Goal: Task Accomplishment & Management: Use online tool/utility

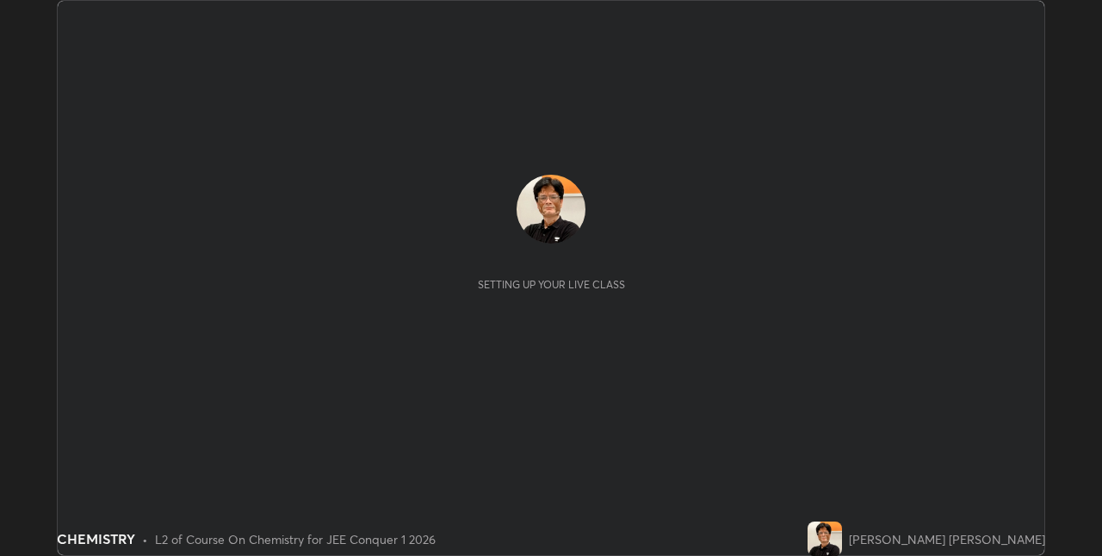
scroll to position [556, 1102]
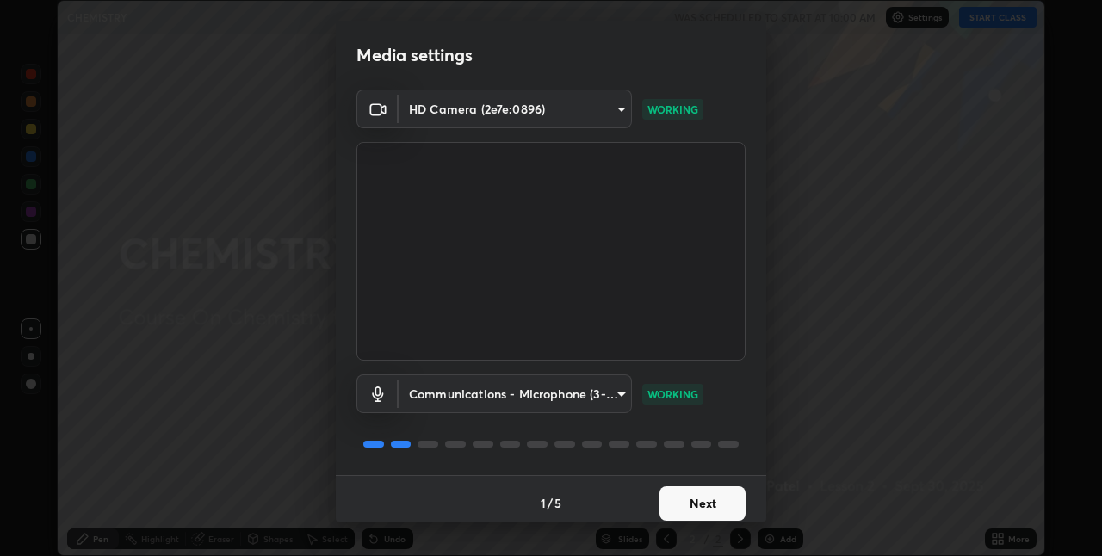
click at [714, 495] on button "Next" at bounding box center [702, 503] width 86 height 34
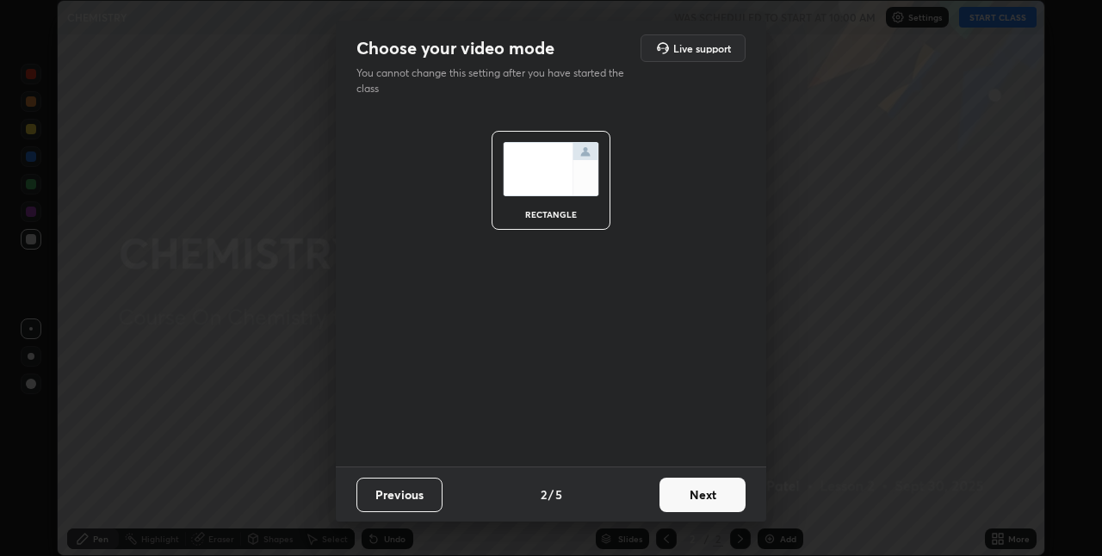
click at [714, 489] on button "Next" at bounding box center [702, 495] width 86 height 34
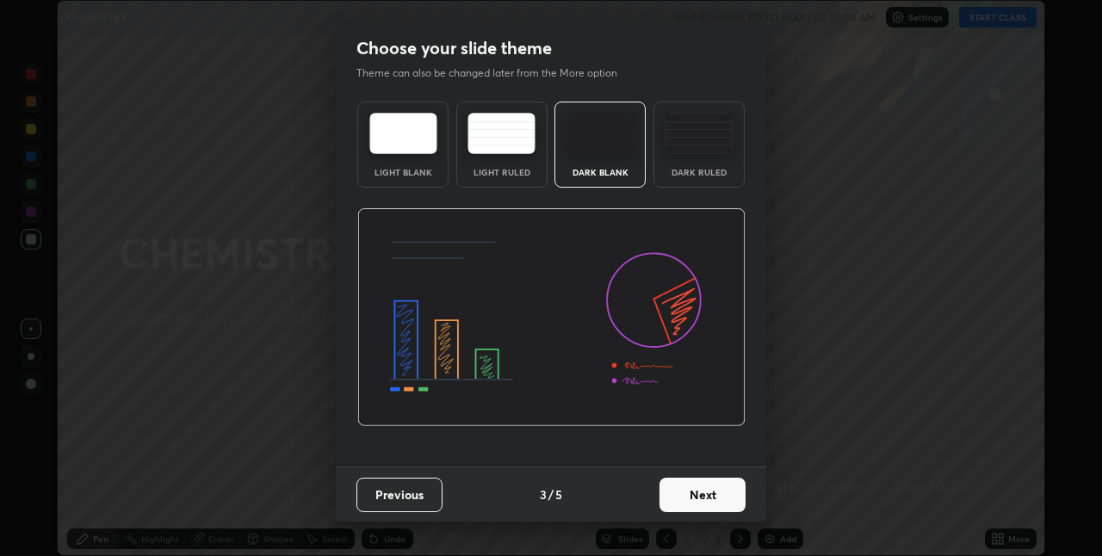
click at [715, 494] on button "Next" at bounding box center [702, 495] width 86 height 34
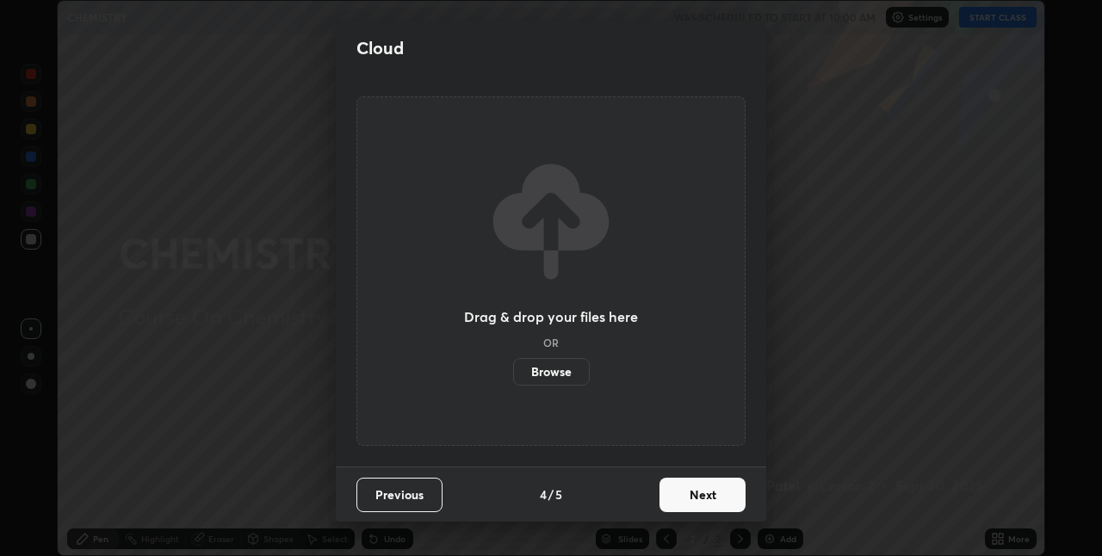
click at [715, 493] on button "Next" at bounding box center [702, 495] width 86 height 34
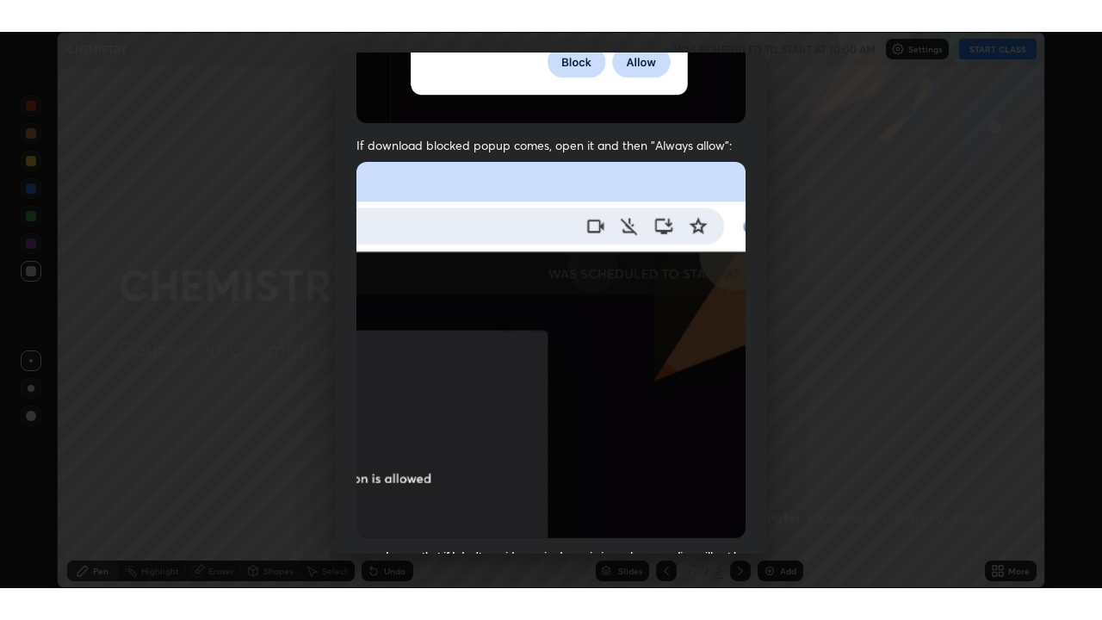
scroll to position [360, 0]
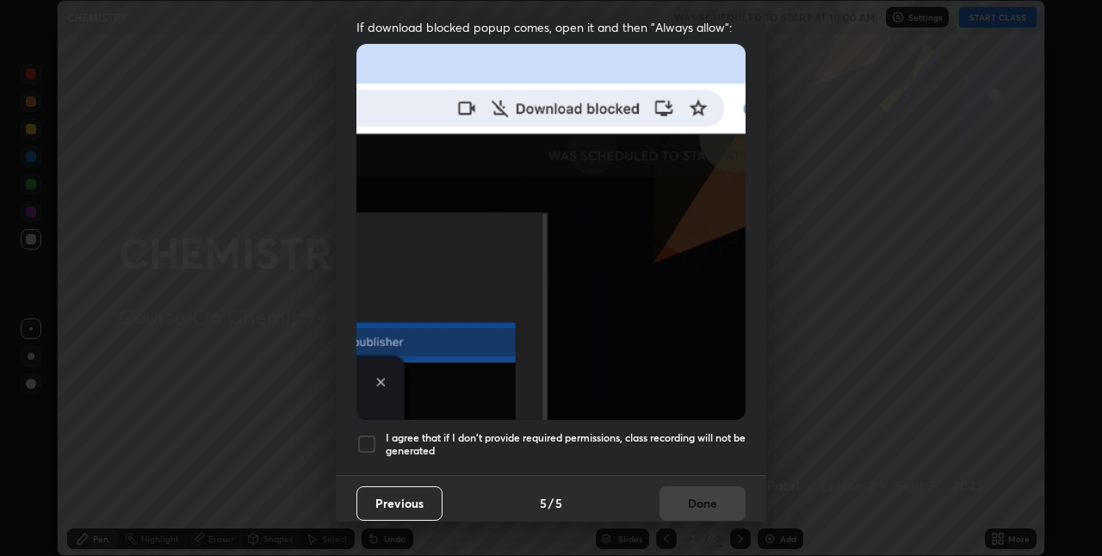
click at [368, 435] on div at bounding box center [366, 444] width 21 height 21
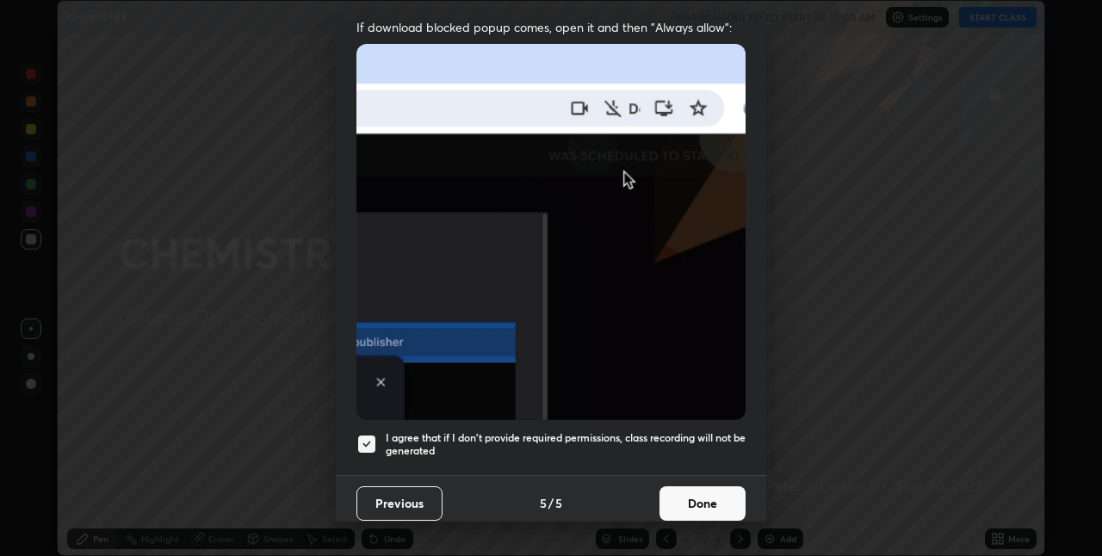
click at [708, 494] on button "Done" at bounding box center [702, 503] width 86 height 34
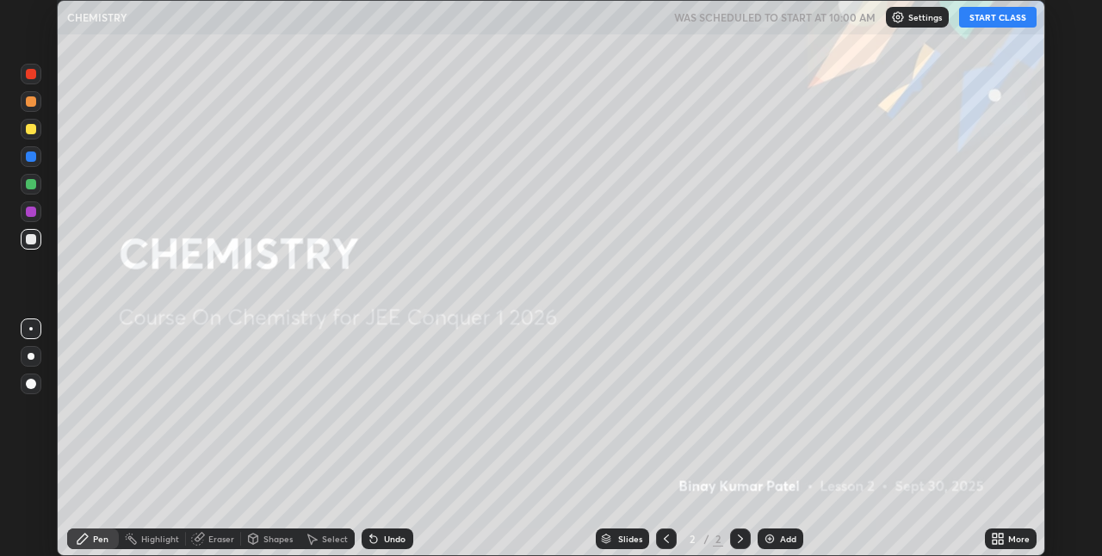
click at [1004, 15] on button "START CLASS" at bounding box center [997, 17] width 77 height 21
click at [994, 535] on icon at bounding box center [994, 536] width 4 height 4
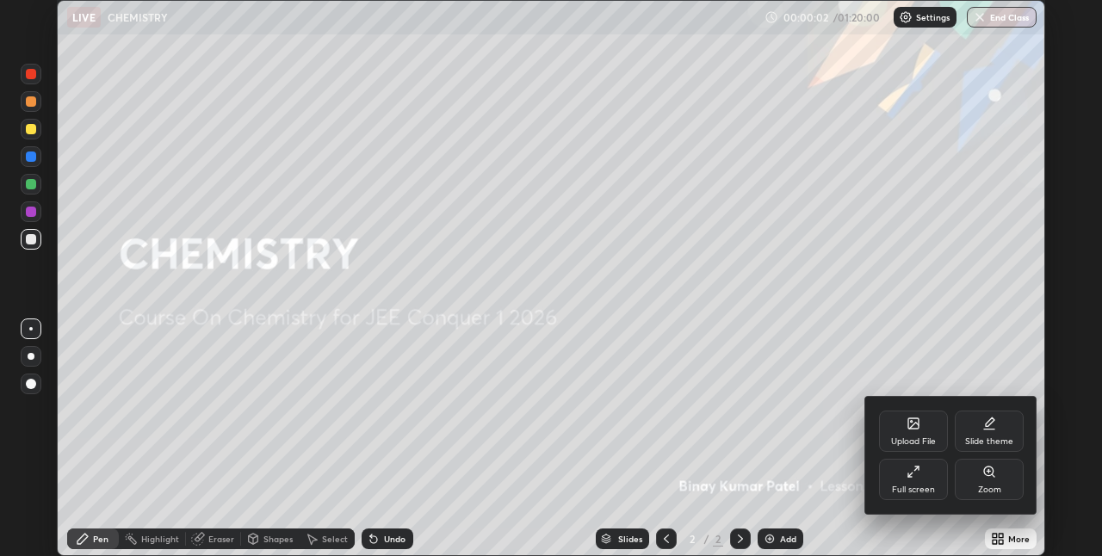
click at [926, 480] on div "Full screen" at bounding box center [913, 479] width 69 height 41
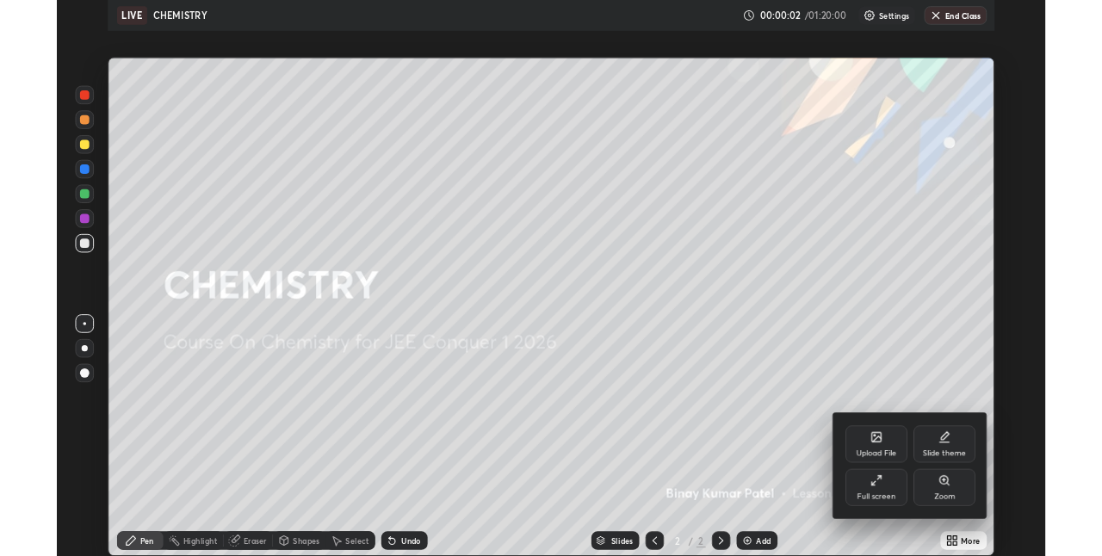
scroll to position [620, 1102]
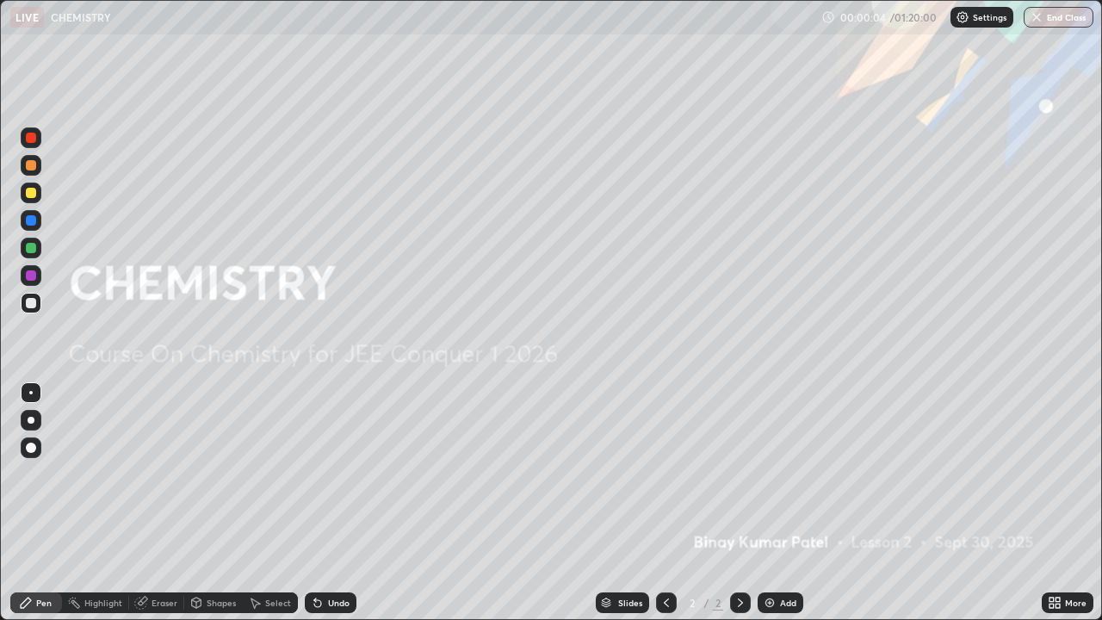
click at [767, 555] on img at bounding box center [770, 603] width 14 height 14
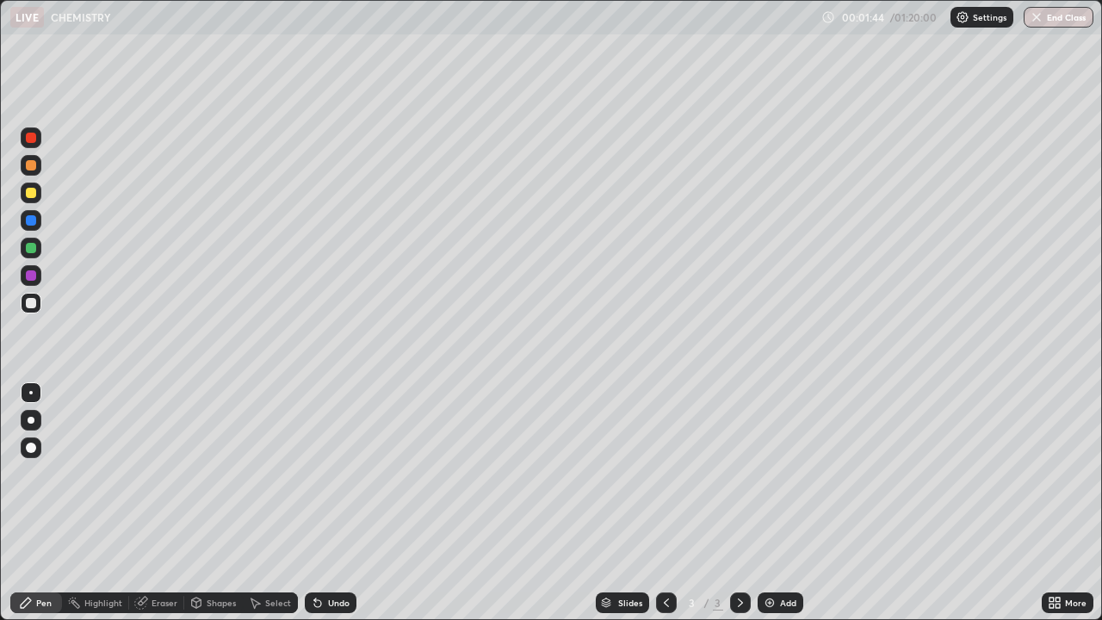
click at [30, 447] on div at bounding box center [31, 447] width 10 height 10
click at [33, 193] on div at bounding box center [31, 193] width 10 height 10
click at [35, 306] on div at bounding box center [31, 303] width 21 height 21
click at [274, 555] on div "Select" at bounding box center [278, 602] width 26 height 9
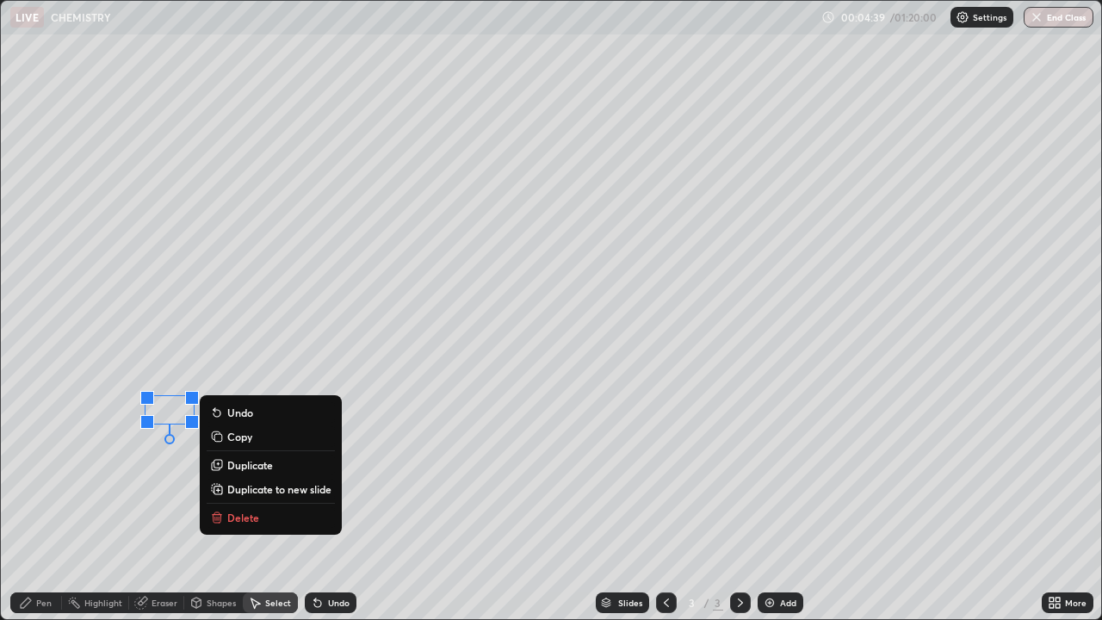
click at [103, 434] on div "0 ° Undo Copy Duplicate Duplicate to new slide Delete" at bounding box center [551, 310] width 1100 height 618
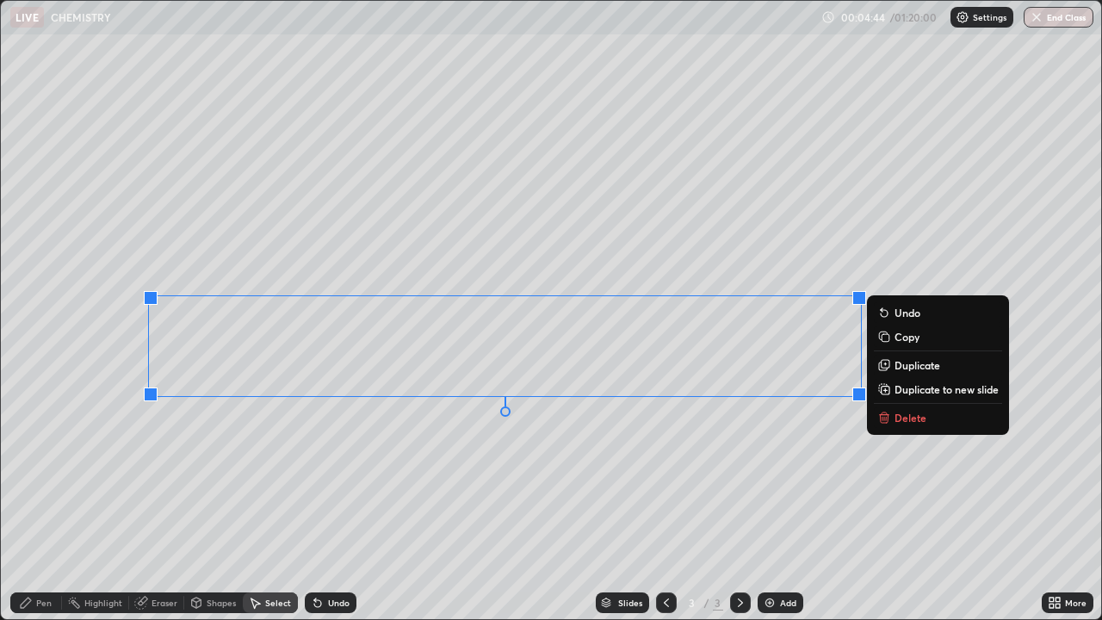
click at [48, 555] on div "Pen" at bounding box center [43, 602] width 15 height 9
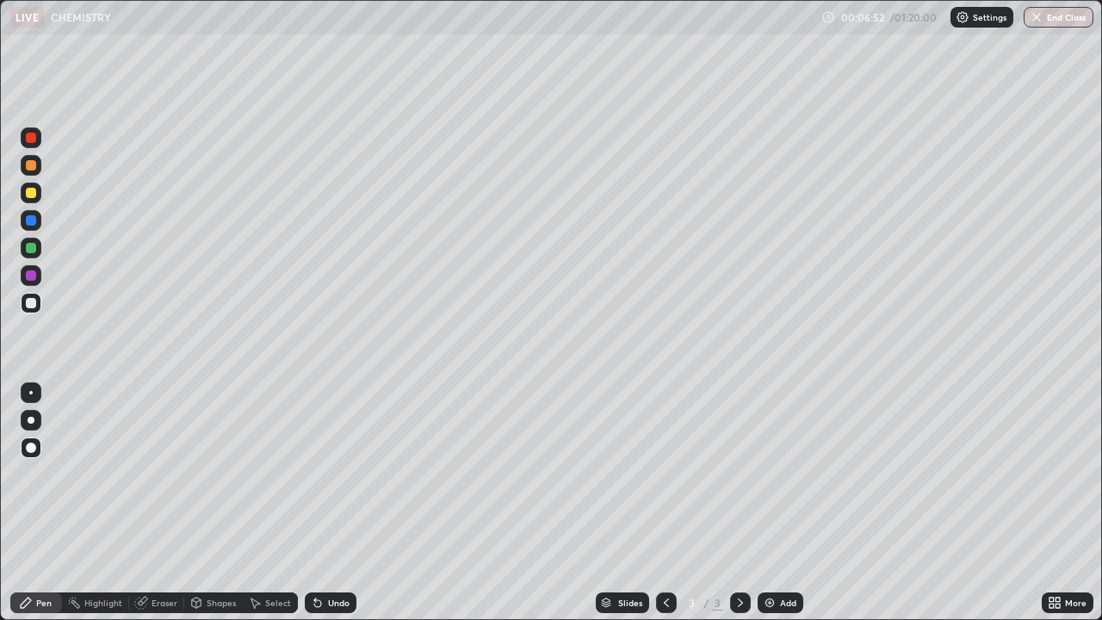
click at [769, 555] on img at bounding box center [770, 603] width 14 height 14
click at [34, 195] on div at bounding box center [31, 193] width 10 height 10
click at [32, 275] on div at bounding box center [31, 275] width 10 height 10
click at [166, 555] on div "Eraser" at bounding box center [164, 602] width 26 height 9
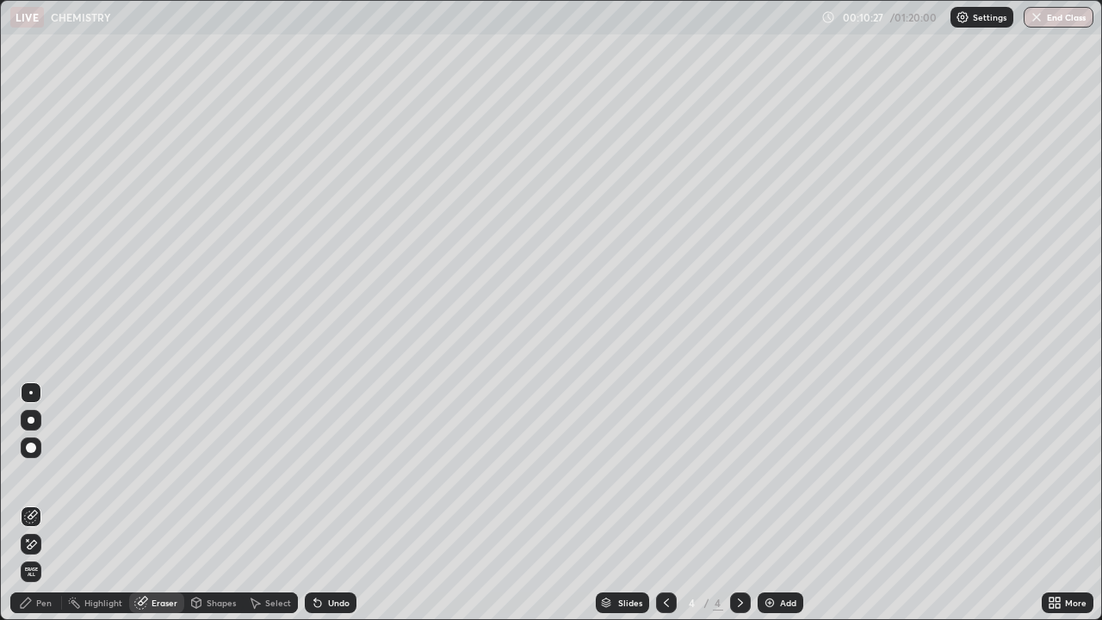
click at [42, 555] on div "Pen" at bounding box center [43, 602] width 15 height 9
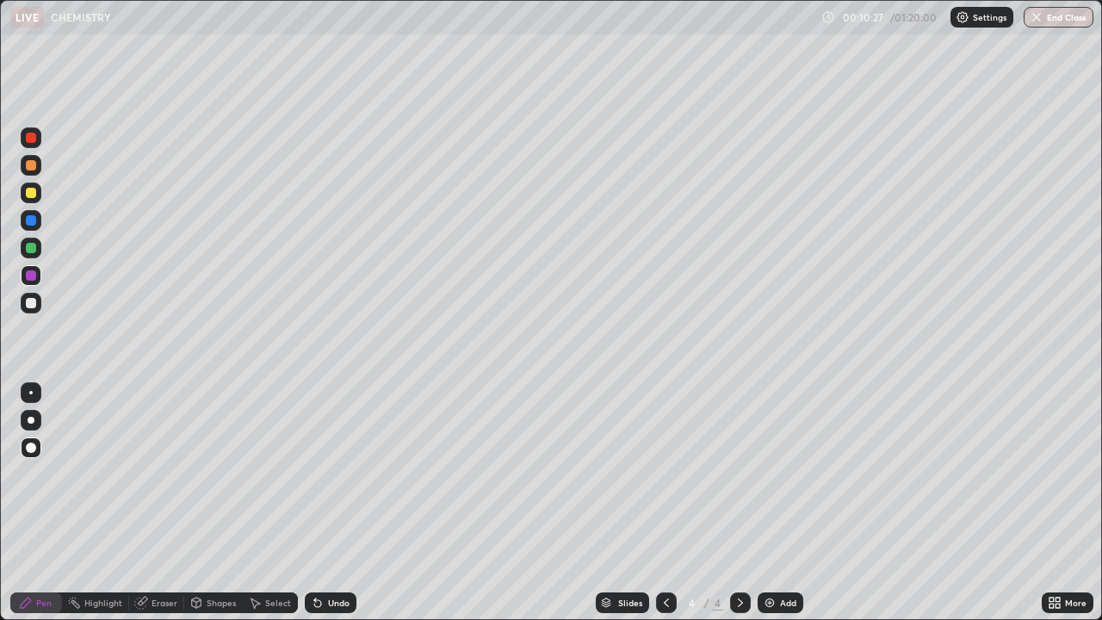
click at [31, 194] on div at bounding box center [31, 193] width 10 height 10
click at [34, 277] on div at bounding box center [31, 275] width 10 height 10
click at [31, 166] on div at bounding box center [31, 165] width 10 height 10
click at [770, 555] on img at bounding box center [770, 603] width 14 height 14
click at [40, 251] on div at bounding box center [31, 248] width 21 height 21
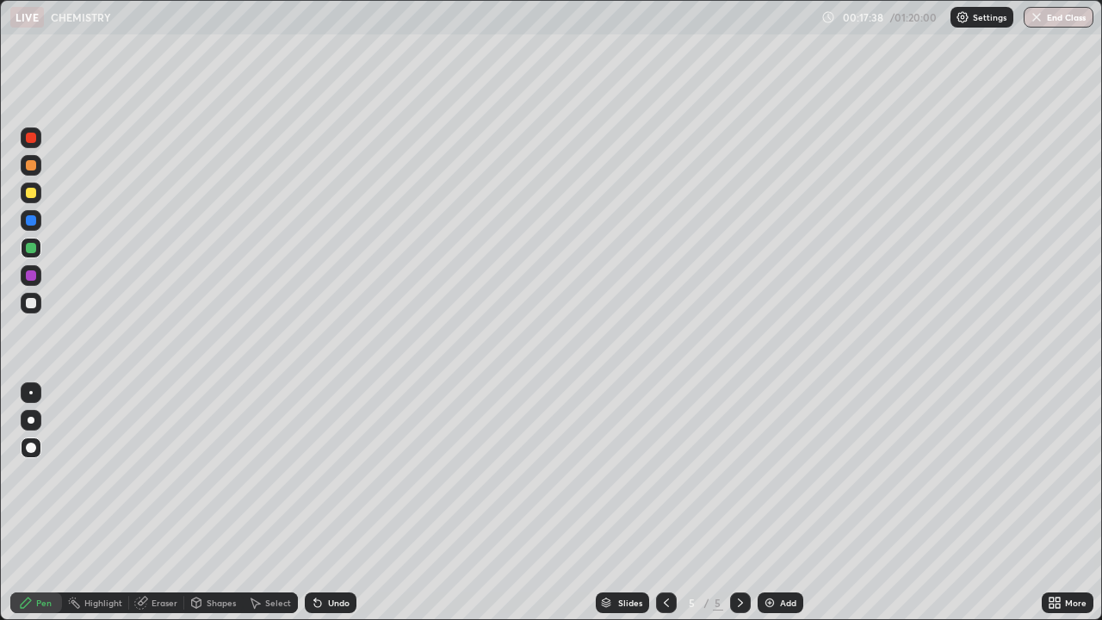
click at [768, 555] on img at bounding box center [770, 603] width 14 height 14
click at [769, 555] on img at bounding box center [770, 603] width 14 height 14
click at [772, 555] on img at bounding box center [770, 603] width 14 height 14
click at [261, 555] on div "Select" at bounding box center [270, 602] width 55 height 21
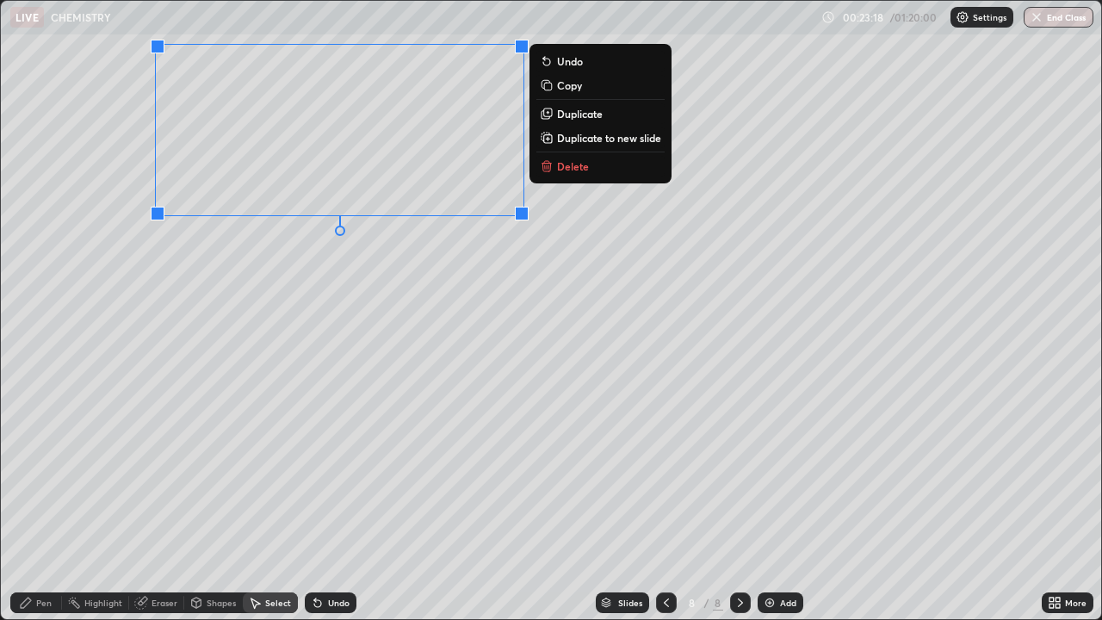
click at [386, 340] on div "0 ° Undo Copy Duplicate Duplicate to new slide Delete" at bounding box center [551, 310] width 1100 height 618
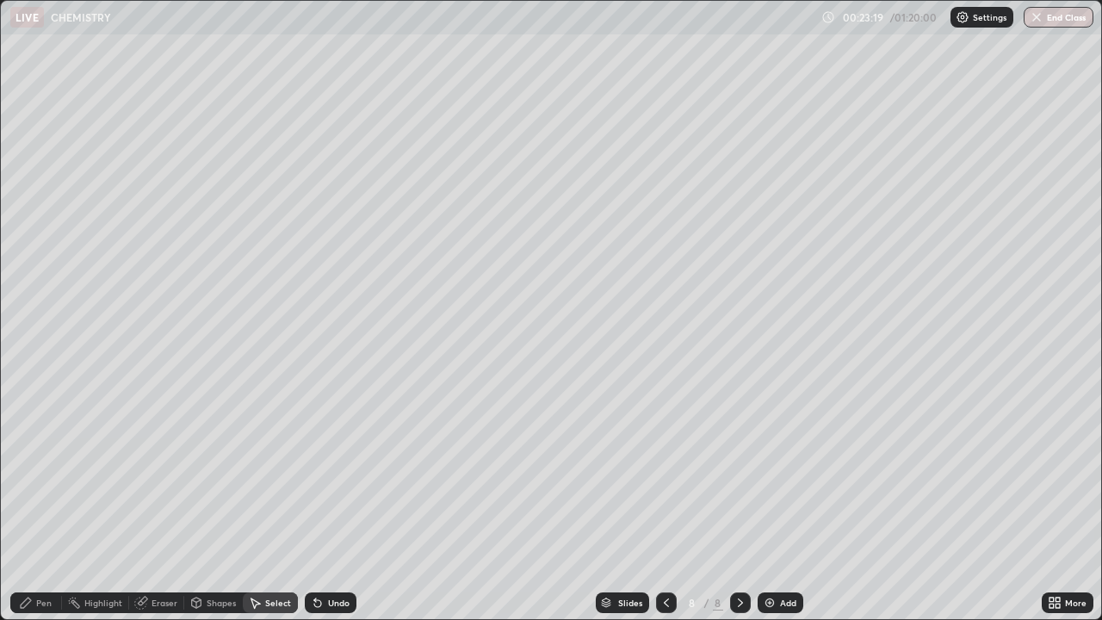
click at [39, 555] on div "Pen" at bounding box center [43, 602] width 15 height 9
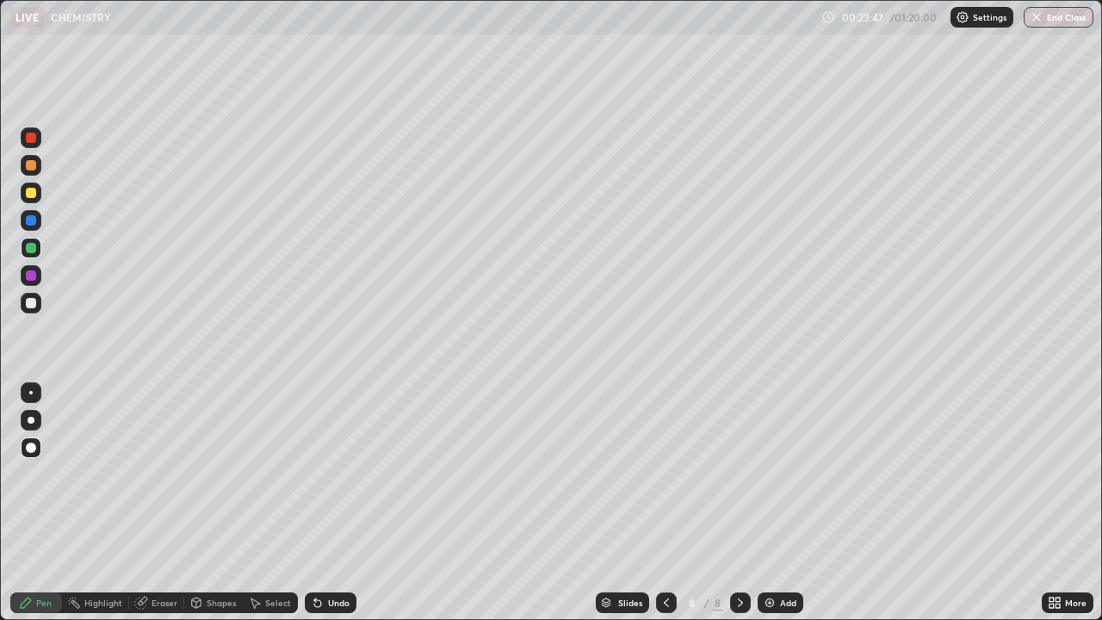
click at [161, 555] on div "Eraser" at bounding box center [164, 602] width 26 height 9
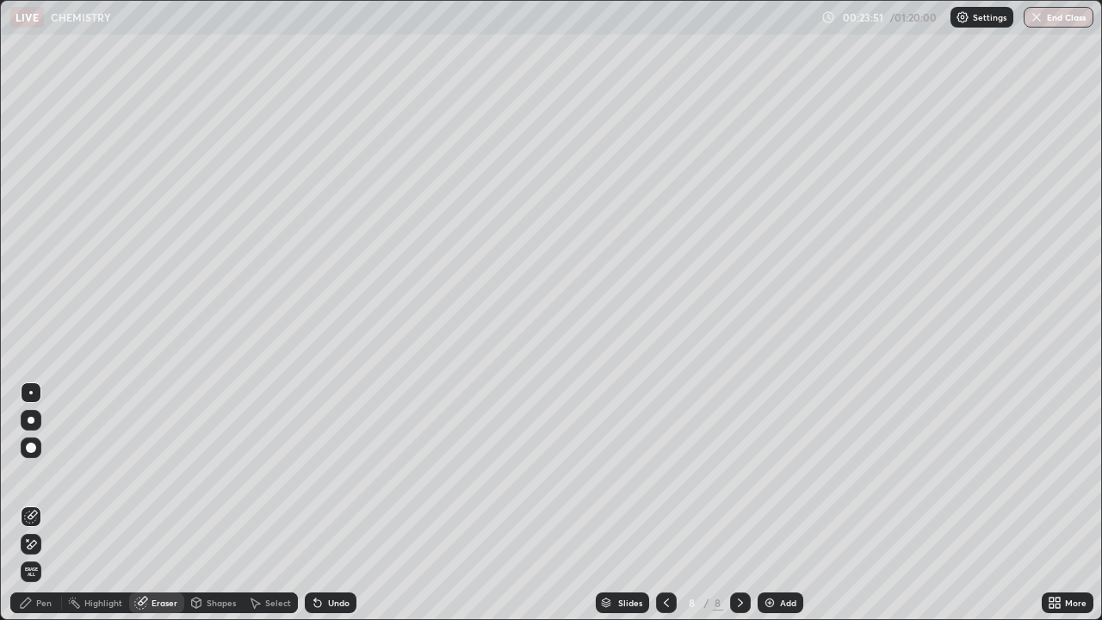
click at [49, 555] on div "Pen" at bounding box center [43, 602] width 15 height 9
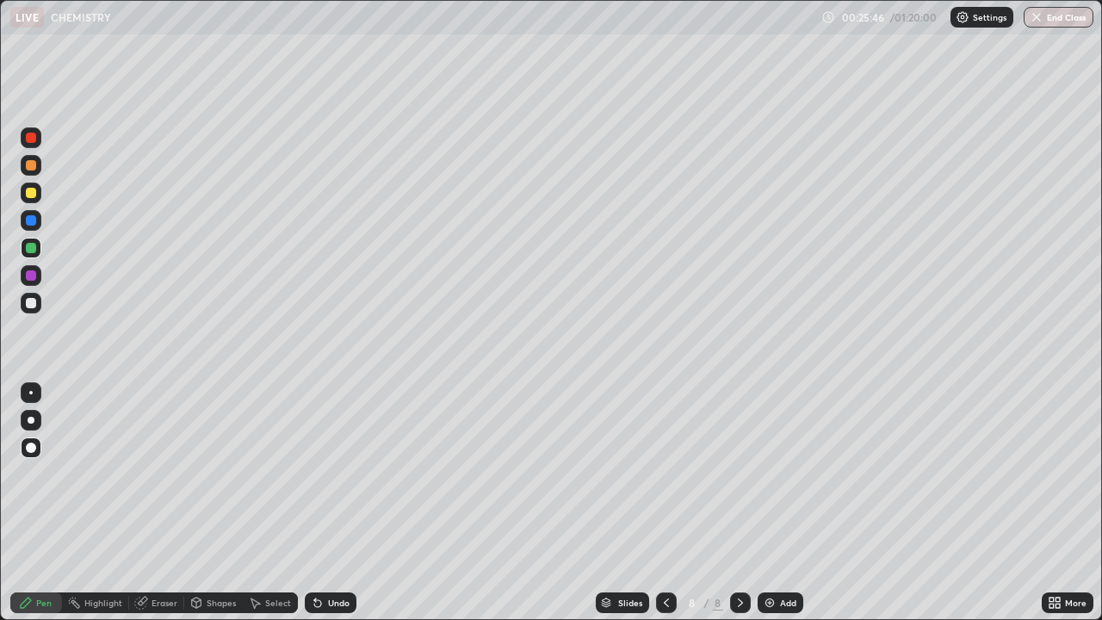
click at [768, 555] on img at bounding box center [770, 603] width 14 height 14
click at [31, 306] on div at bounding box center [31, 303] width 10 height 10
click at [324, 555] on div "Undo" at bounding box center [331, 602] width 52 height 21
click at [319, 555] on icon at bounding box center [318, 603] width 14 height 14
click at [322, 555] on div "Undo" at bounding box center [331, 602] width 52 height 21
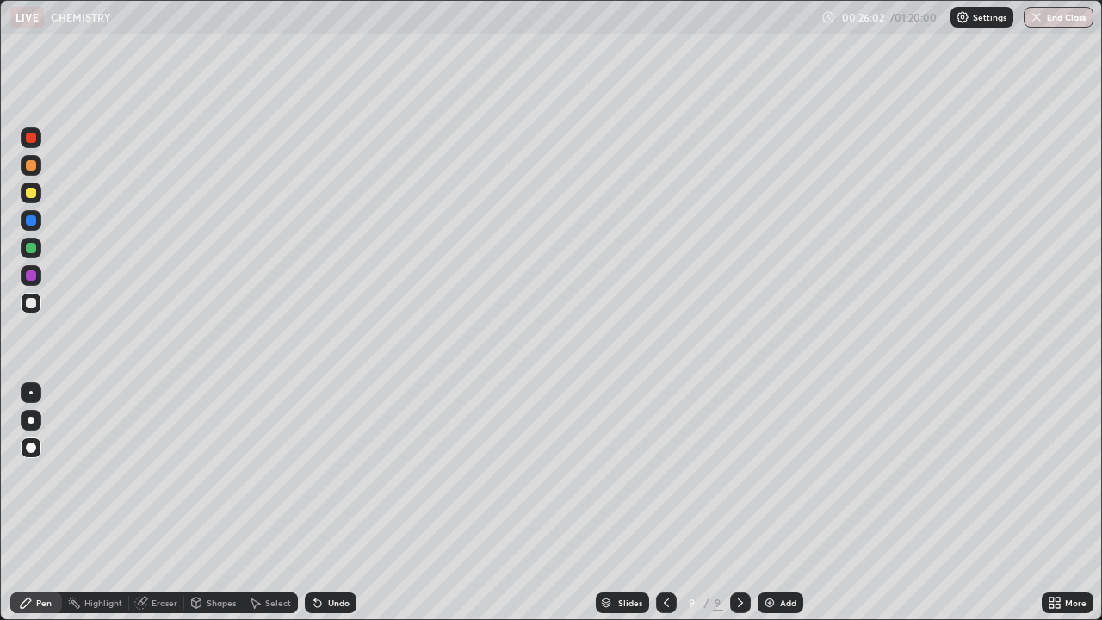
click at [318, 555] on div "Undo" at bounding box center [331, 602] width 52 height 21
click at [319, 555] on div "Undo" at bounding box center [331, 602] width 52 height 21
click at [322, 555] on div "Undo" at bounding box center [327, 602] width 59 height 34
click at [323, 555] on div "Undo" at bounding box center [327, 602] width 59 height 34
click at [320, 555] on div "Undo" at bounding box center [327, 602] width 59 height 34
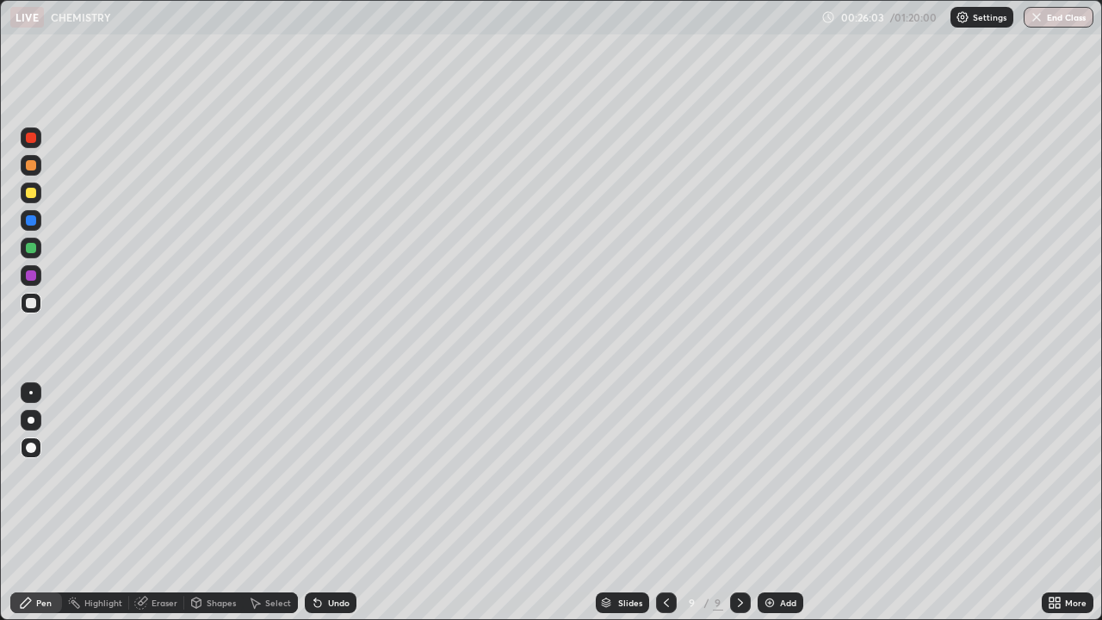
click at [321, 555] on div "Undo" at bounding box center [327, 602] width 59 height 34
click at [319, 555] on div "Undo" at bounding box center [331, 602] width 52 height 21
click at [318, 555] on div "Undo" at bounding box center [331, 602] width 52 height 21
click at [328, 555] on div "Undo" at bounding box center [339, 602] width 22 height 9
click at [31, 194] on div at bounding box center [31, 193] width 10 height 10
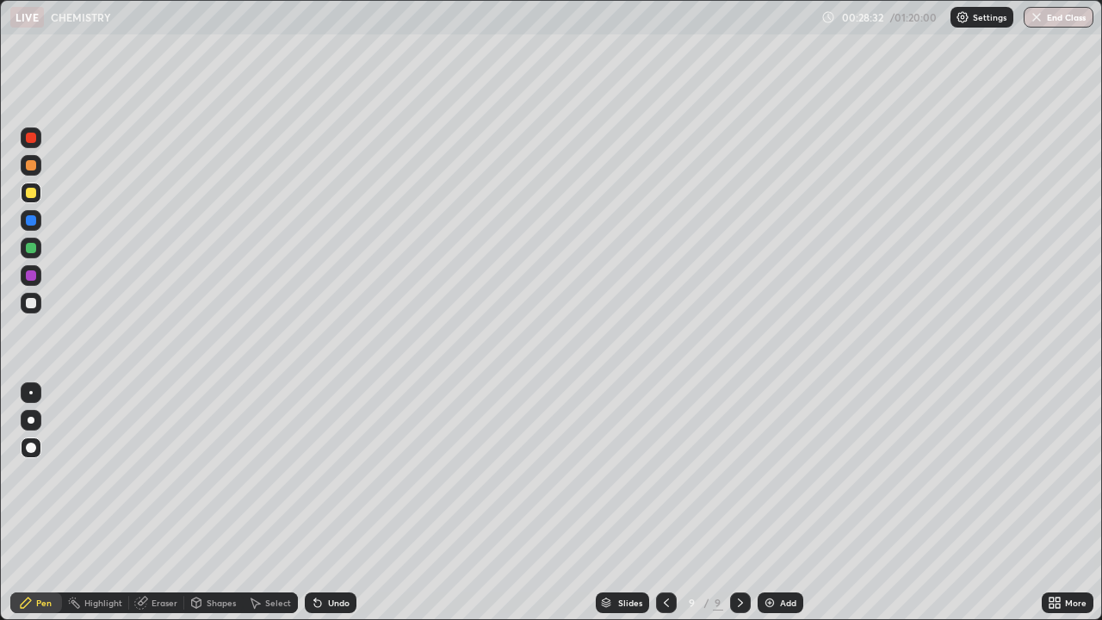
click at [339, 555] on div "Undo" at bounding box center [339, 602] width 22 height 9
click at [341, 555] on div "Undo" at bounding box center [339, 602] width 22 height 9
click at [344, 555] on div "Undo" at bounding box center [339, 602] width 22 height 9
click at [345, 555] on div "Undo" at bounding box center [339, 602] width 22 height 9
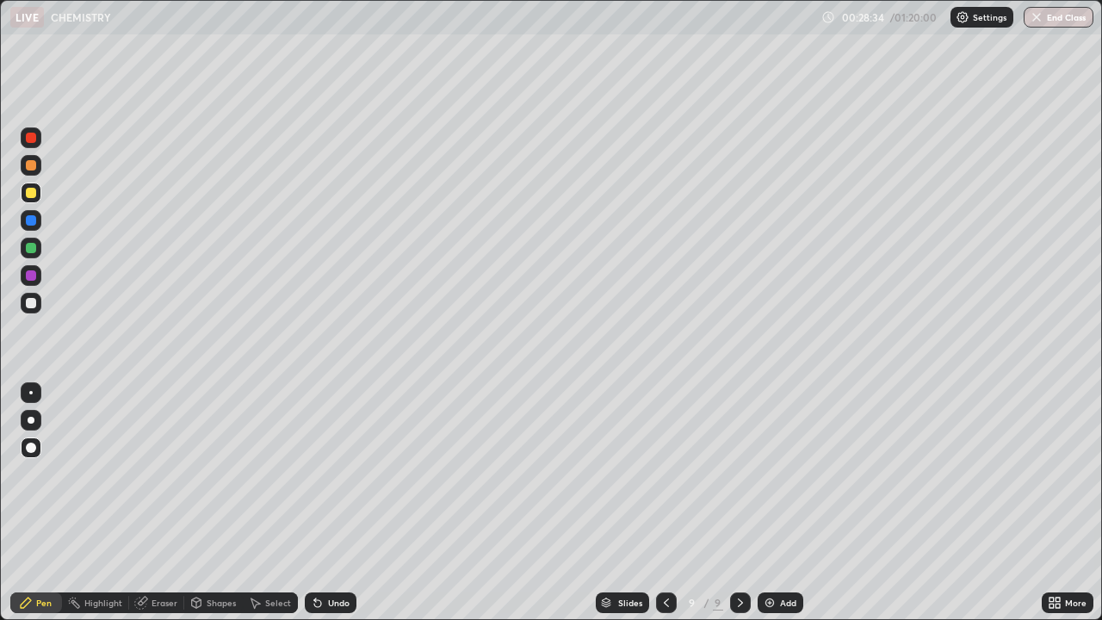
click at [343, 555] on div "Undo" at bounding box center [339, 602] width 22 height 9
click at [348, 555] on div "Undo" at bounding box center [331, 602] width 52 height 21
click at [353, 555] on div "Undo" at bounding box center [331, 602] width 52 height 21
click at [349, 555] on div "Undo" at bounding box center [331, 602] width 52 height 21
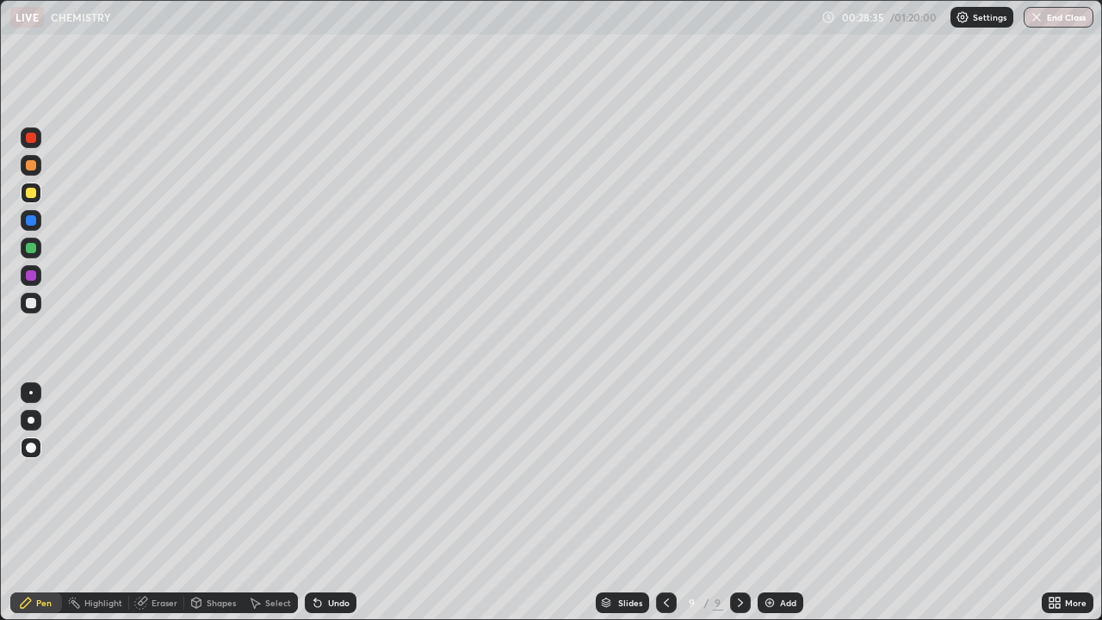
click at [348, 555] on div "Undo" at bounding box center [331, 602] width 52 height 21
click at [342, 555] on div "Undo" at bounding box center [339, 602] width 22 height 9
click at [34, 301] on div at bounding box center [31, 303] width 10 height 10
click at [337, 555] on div "Undo" at bounding box center [339, 602] width 22 height 9
click at [333, 555] on div "Undo" at bounding box center [339, 602] width 22 height 9
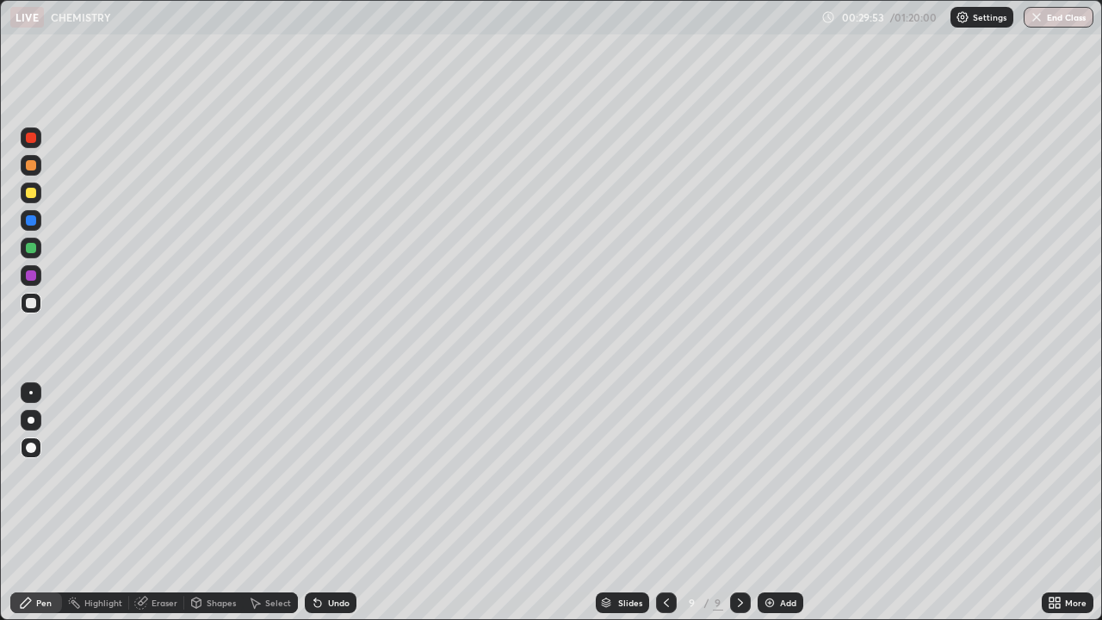
click at [331, 555] on div "Undo" at bounding box center [339, 602] width 22 height 9
click at [328, 555] on div "Undo" at bounding box center [339, 602] width 22 height 9
click at [770, 555] on img at bounding box center [770, 603] width 14 height 14
click at [34, 193] on div at bounding box center [31, 193] width 10 height 10
click at [331, 555] on div "Undo" at bounding box center [339, 602] width 22 height 9
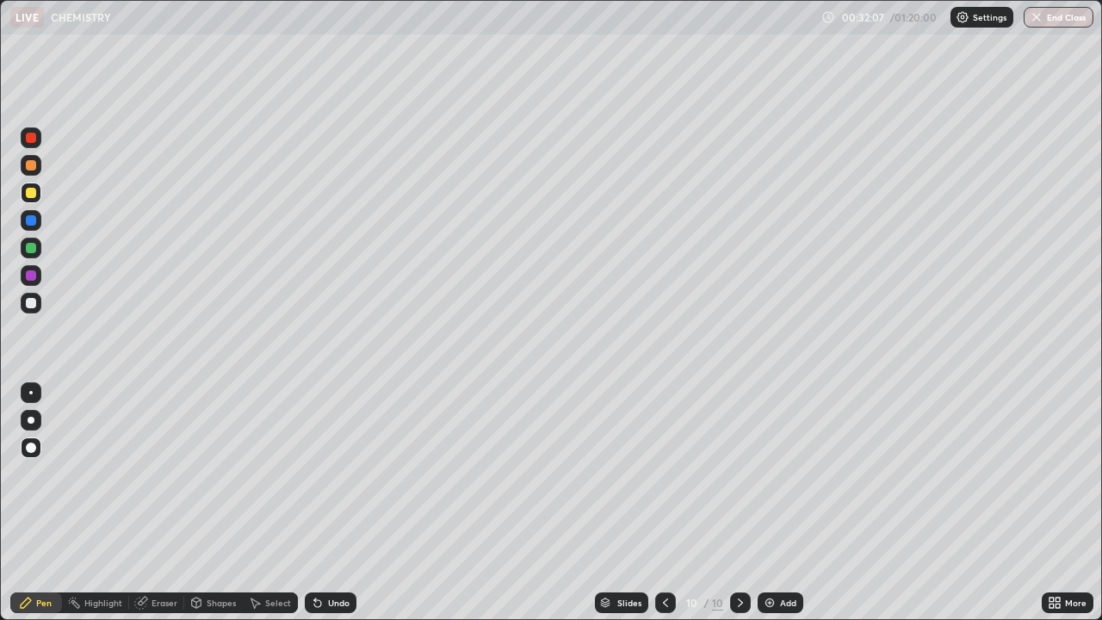
click at [335, 555] on div "Undo" at bounding box center [331, 602] width 52 height 21
click at [337, 555] on div "Undo" at bounding box center [331, 602] width 52 height 21
click at [335, 555] on div "Undo" at bounding box center [331, 602] width 52 height 21
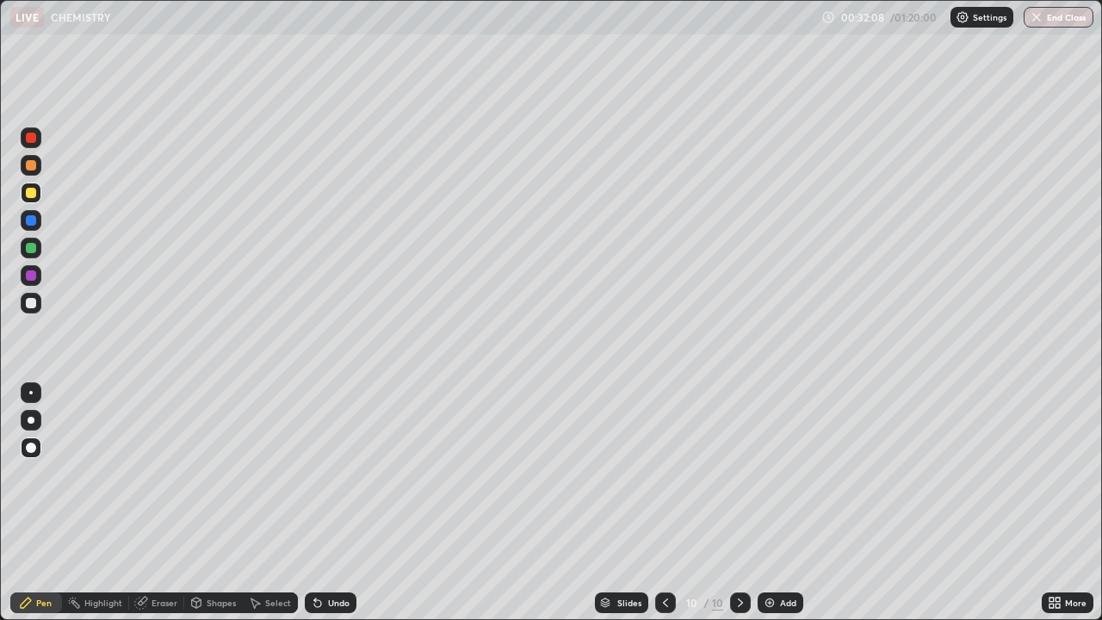
click at [336, 555] on div "Undo" at bounding box center [331, 602] width 52 height 21
click at [337, 555] on div "Undo" at bounding box center [331, 602] width 52 height 21
click at [340, 555] on div "Undo" at bounding box center [331, 602] width 52 height 21
click at [339, 555] on div "Undo" at bounding box center [331, 602] width 52 height 21
click at [341, 555] on div "Undo" at bounding box center [331, 602] width 52 height 21
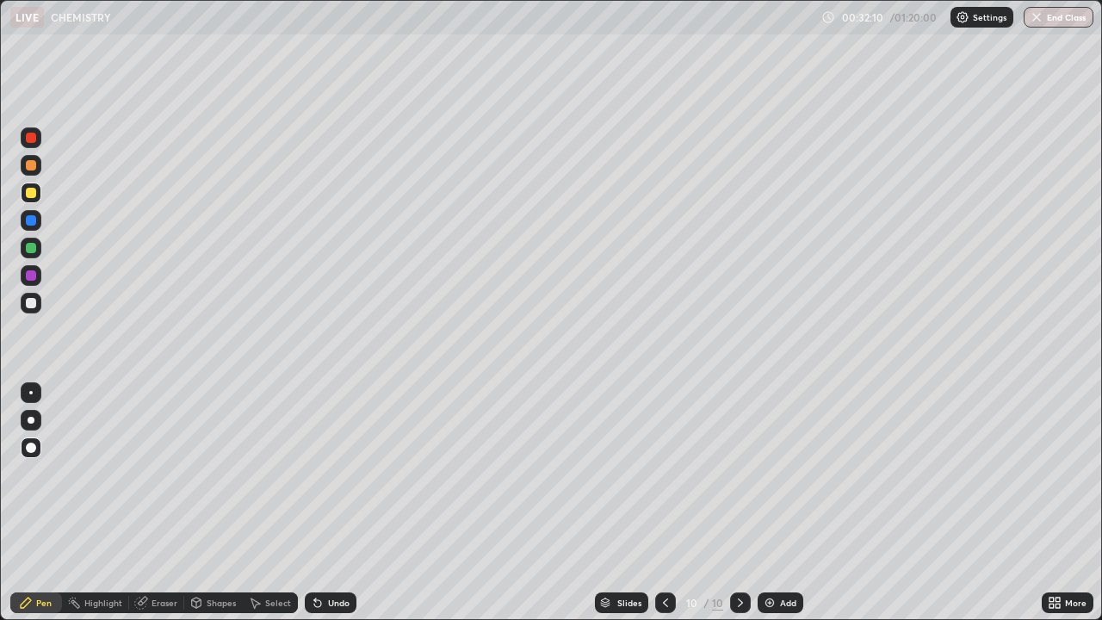
click at [341, 555] on div "Undo" at bounding box center [331, 602] width 52 height 21
click at [340, 555] on div "Undo" at bounding box center [331, 602] width 52 height 21
click at [38, 275] on div at bounding box center [31, 275] width 21 height 21
click at [39, 195] on div at bounding box center [31, 192] width 21 height 21
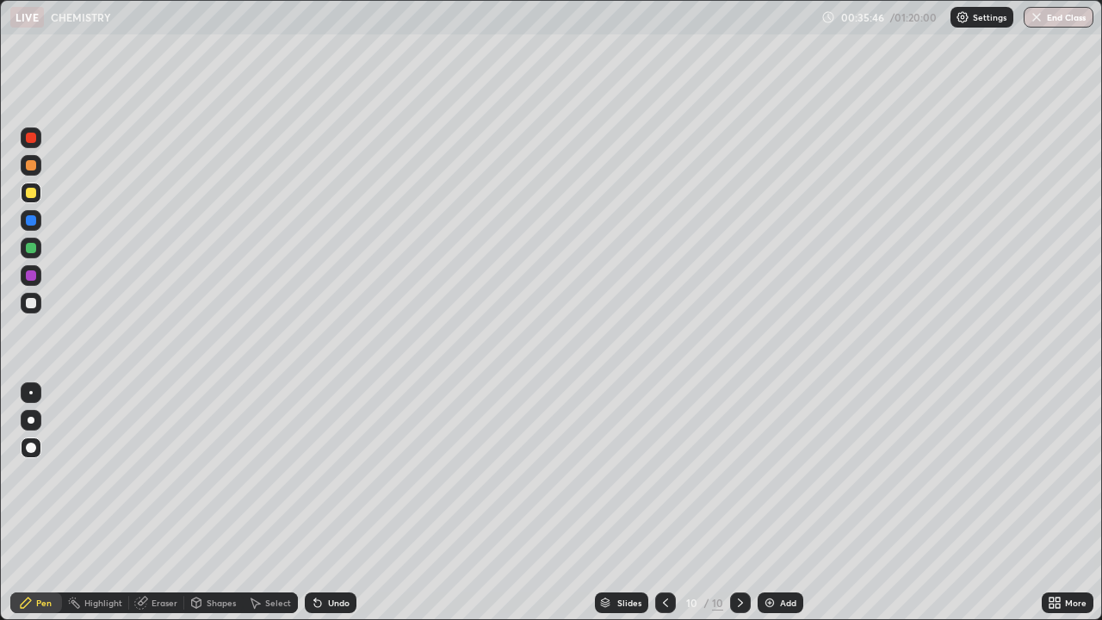
click at [321, 555] on icon at bounding box center [318, 603] width 14 height 14
click at [324, 555] on div "Undo" at bounding box center [331, 602] width 52 height 21
click at [333, 555] on div "Undo" at bounding box center [331, 602] width 52 height 21
click at [975, 20] on p "Settings" at bounding box center [990, 17] width 34 height 9
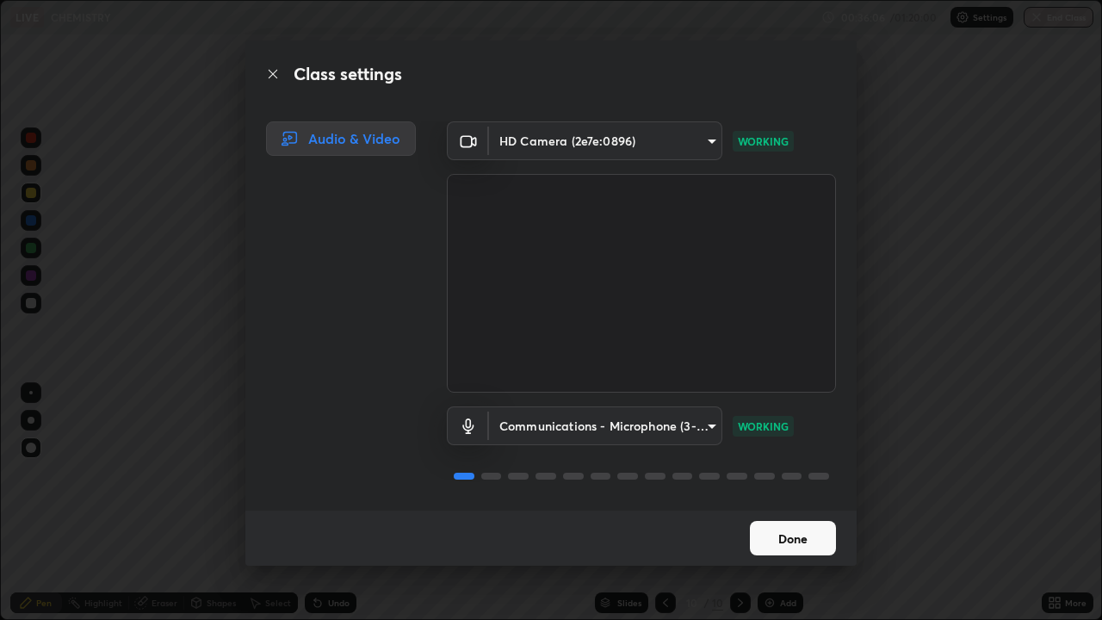
click at [807, 538] on button "Done" at bounding box center [793, 538] width 86 height 34
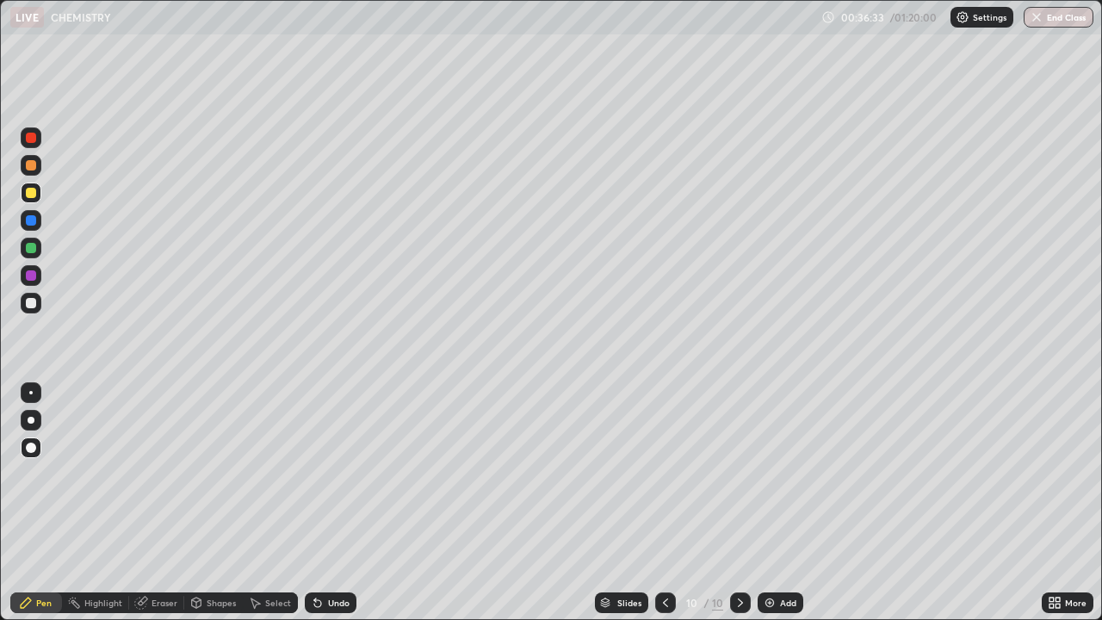
click at [1053, 555] on icon at bounding box center [1051, 599] width 4 height 4
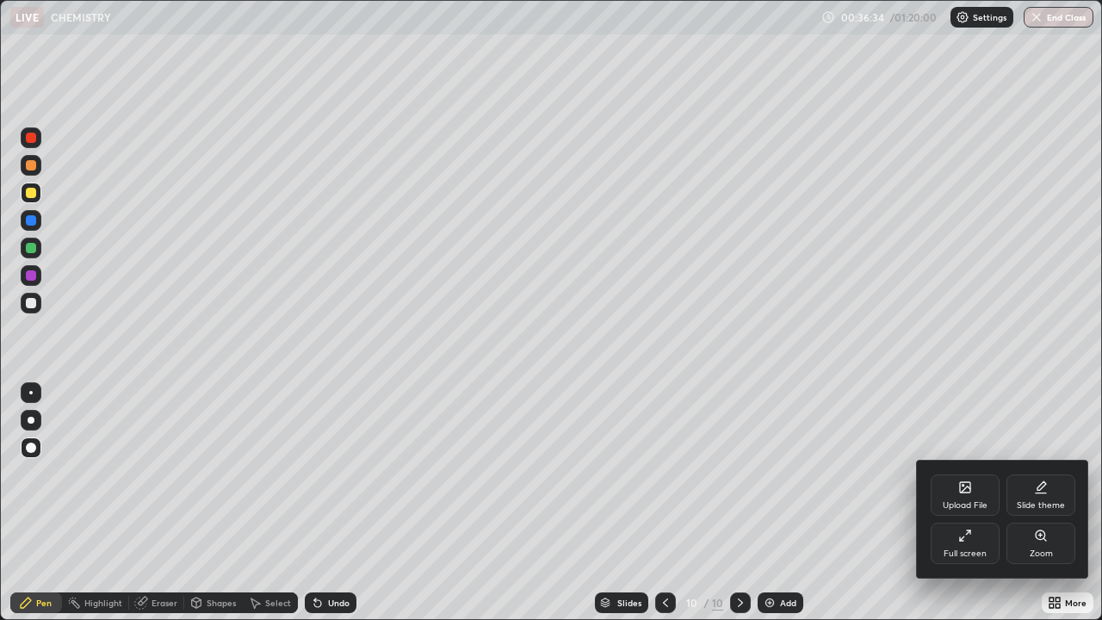
click at [966, 539] on icon at bounding box center [965, 535] width 14 height 14
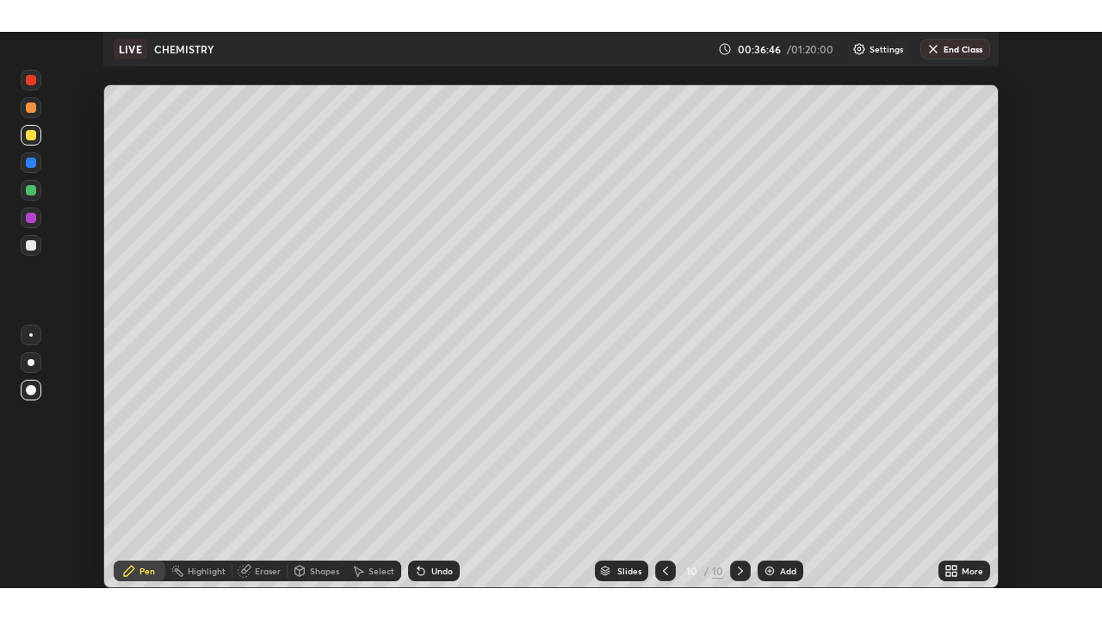
scroll to position [556, 1102]
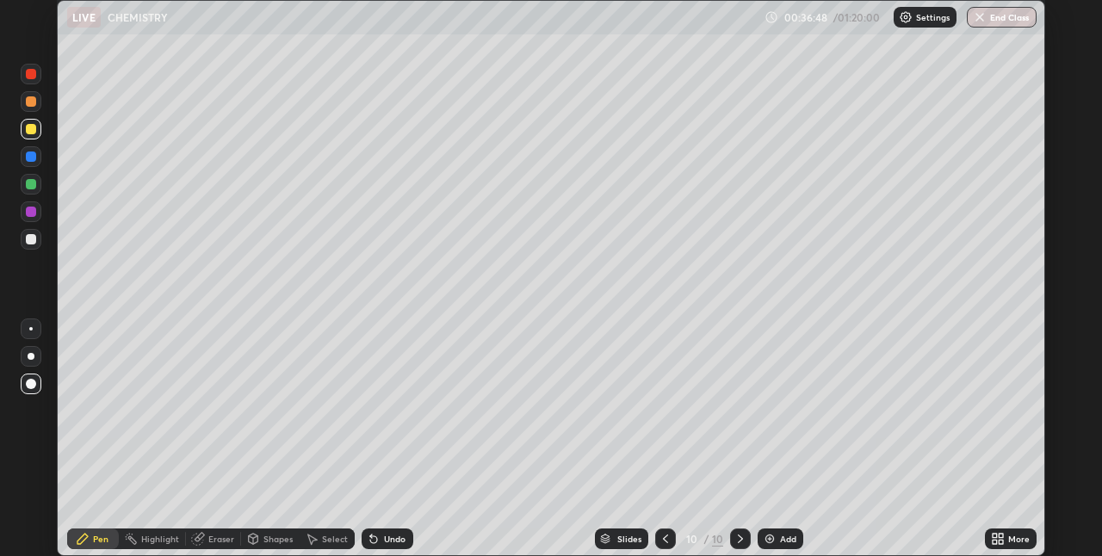
click at [1004, 540] on div "More" at bounding box center [1011, 538] width 52 height 21
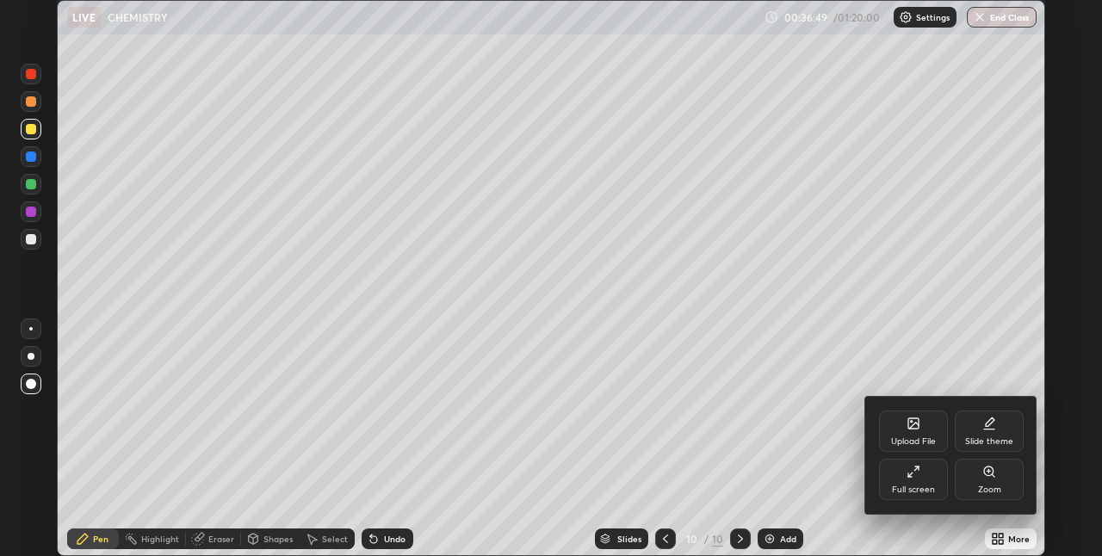
click at [927, 485] on div "Full screen" at bounding box center [913, 489] width 43 height 9
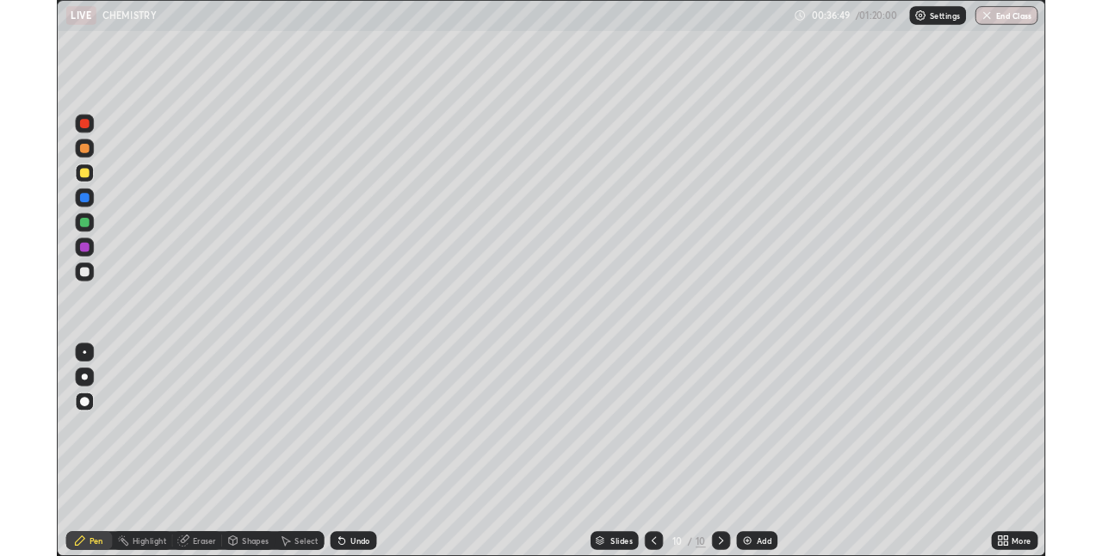
scroll to position [620, 1102]
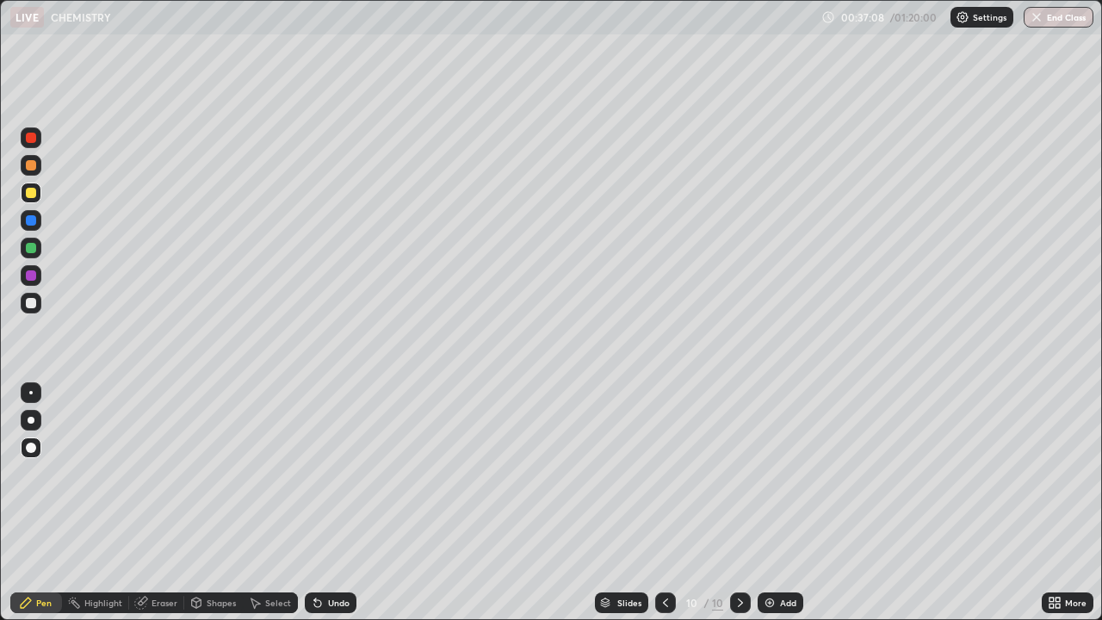
click at [769, 555] on img at bounding box center [770, 603] width 14 height 14
click at [767, 555] on img at bounding box center [770, 603] width 14 height 14
click at [219, 555] on div "Shapes" at bounding box center [221, 602] width 29 height 9
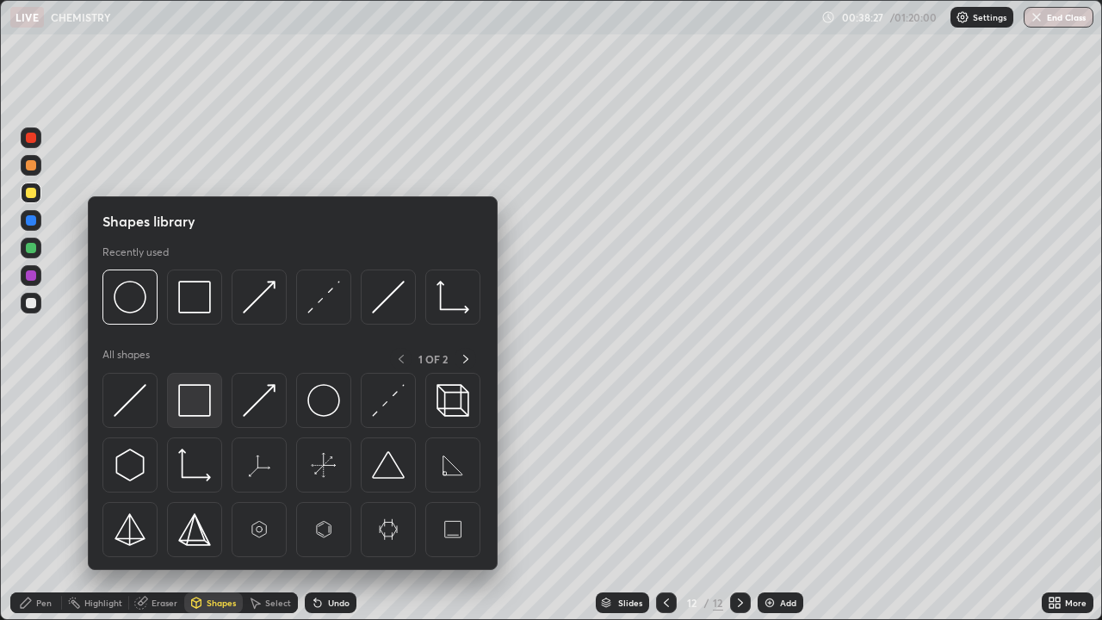
click at [201, 404] on img at bounding box center [194, 400] width 33 height 33
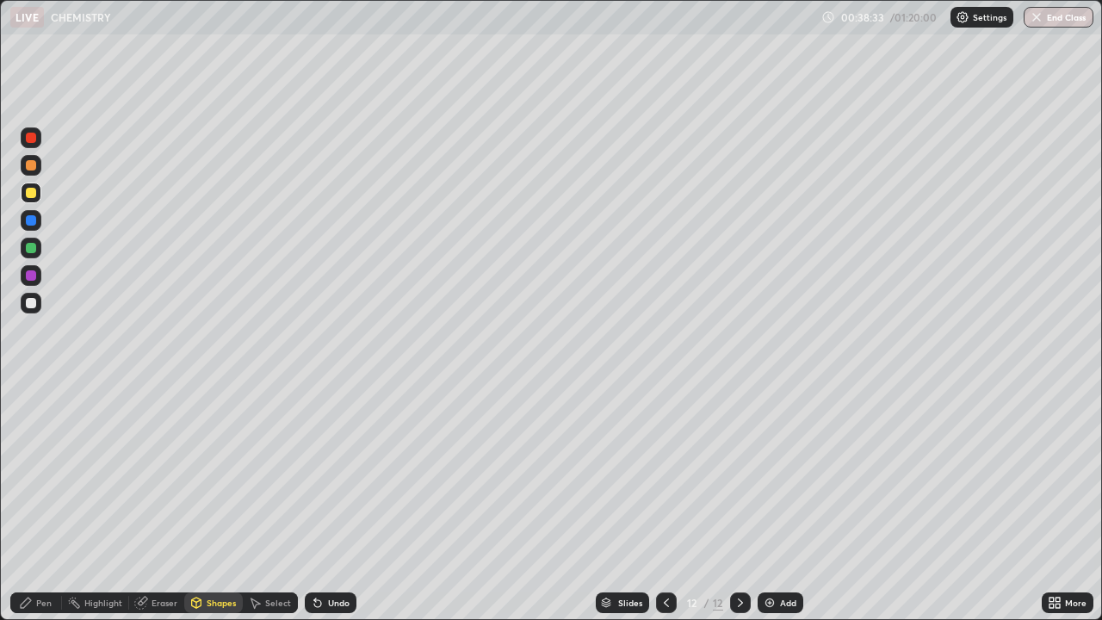
click at [40, 555] on div "Pen" at bounding box center [43, 602] width 15 height 9
click at [29, 248] on div at bounding box center [31, 248] width 10 height 10
click at [222, 555] on div "Shapes" at bounding box center [221, 602] width 29 height 9
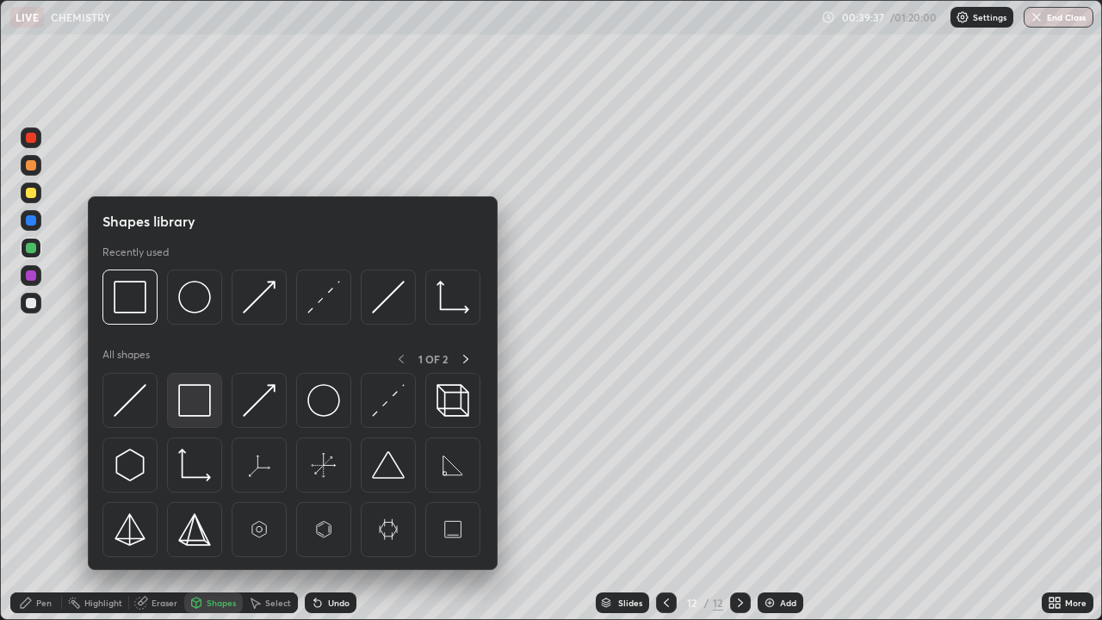
click at [212, 405] on div at bounding box center [194, 400] width 55 height 55
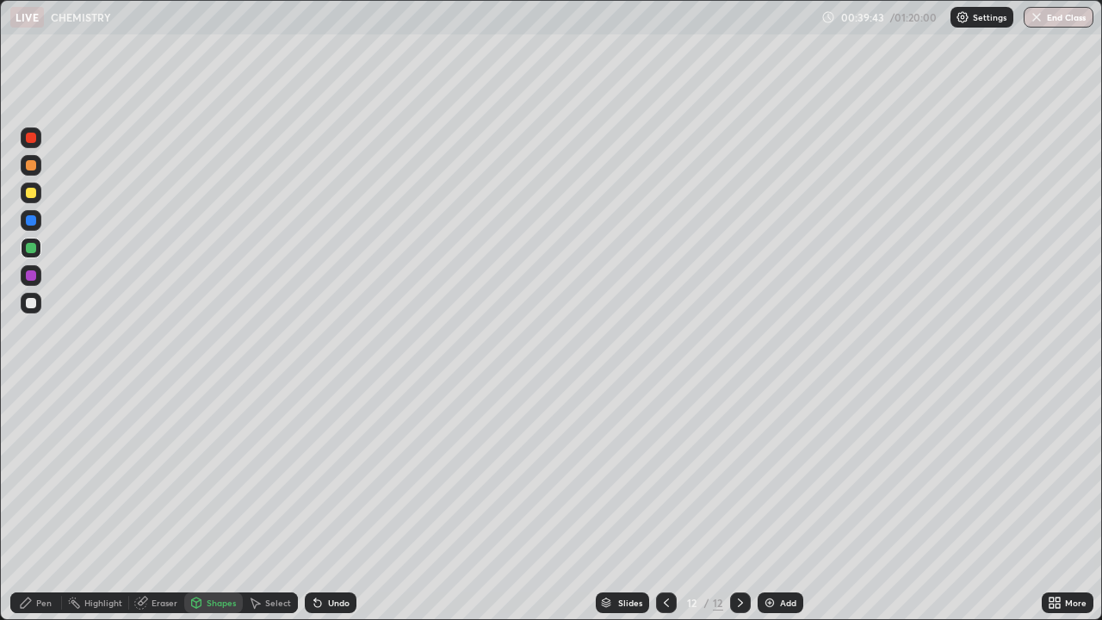
click at [45, 555] on div "Pen" at bounding box center [43, 602] width 15 height 9
click at [38, 304] on div at bounding box center [31, 303] width 21 height 21
click at [768, 555] on img at bounding box center [770, 603] width 14 height 14
click at [34, 195] on div at bounding box center [31, 193] width 10 height 10
click at [767, 555] on img at bounding box center [770, 603] width 14 height 14
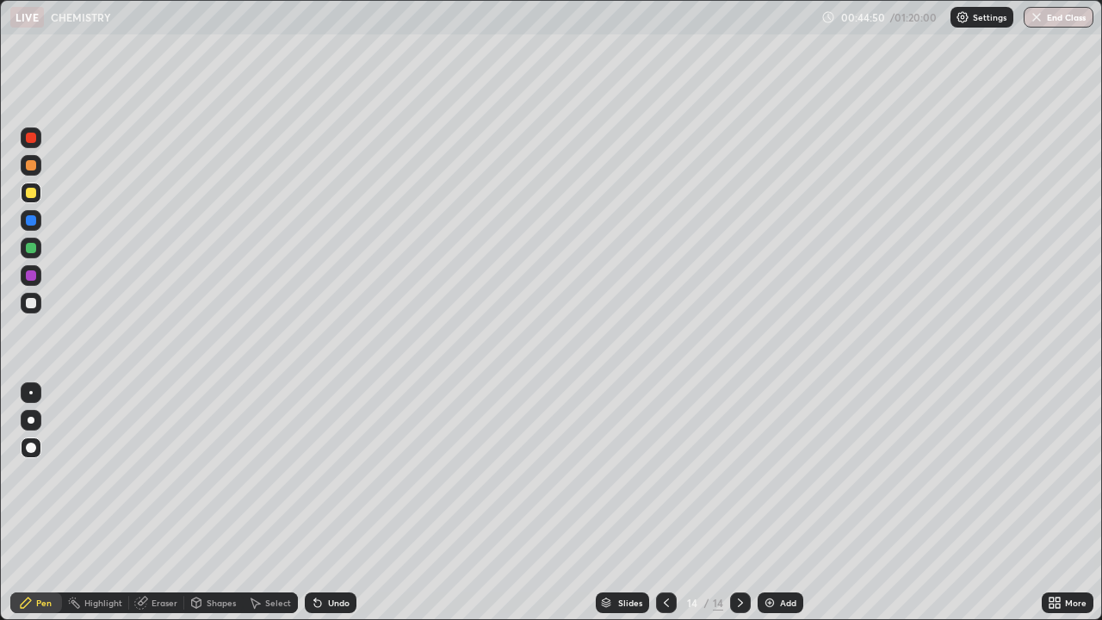
click at [31, 304] on div at bounding box center [31, 303] width 10 height 10
click at [34, 249] on div at bounding box center [31, 248] width 10 height 10
click at [766, 555] on img at bounding box center [770, 603] width 14 height 14
click at [35, 306] on div at bounding box center [31, 303] width 10 height 10
click at [768, 555] on img at bounding box center [770, 603] width 14 height 14
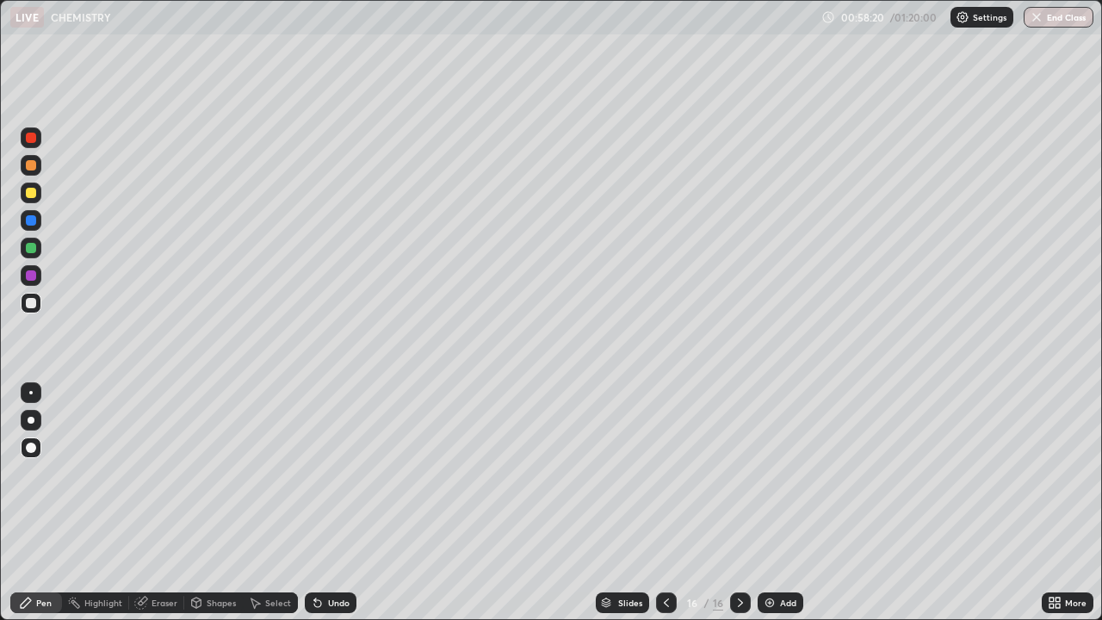
click at [767, 555] on div "Add" at bounding box center [780, 602] width 46 height 21
click at [280, 555] on div "Select" at bounding box center [278, 602] width 26 height 9
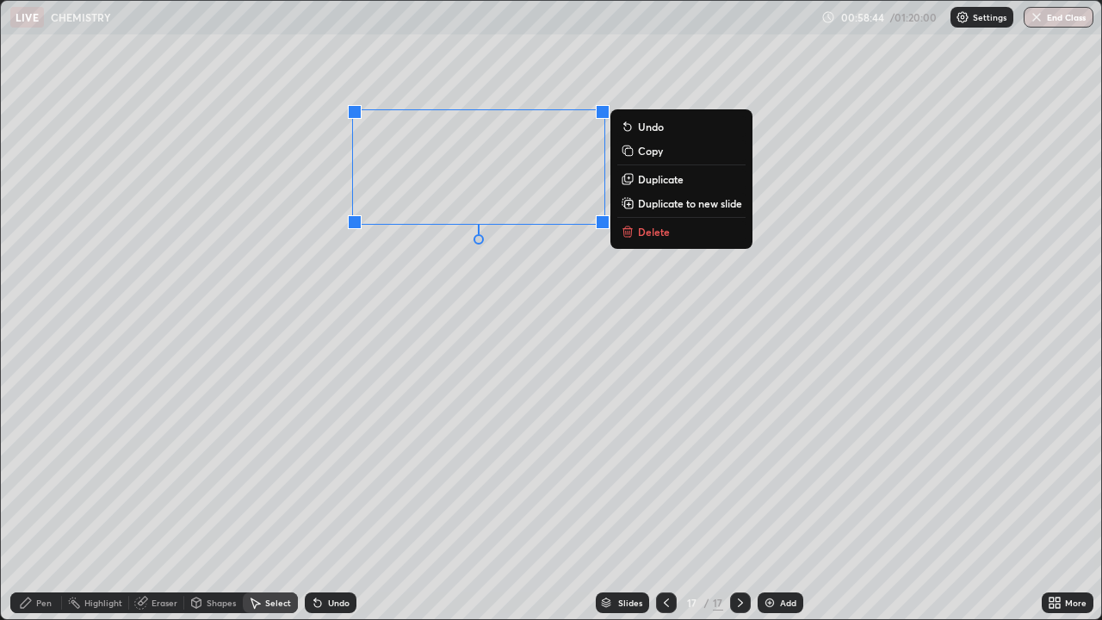
click at [48, 555] on div "Pen" at bounding box center [43, 602] width 15 height 9
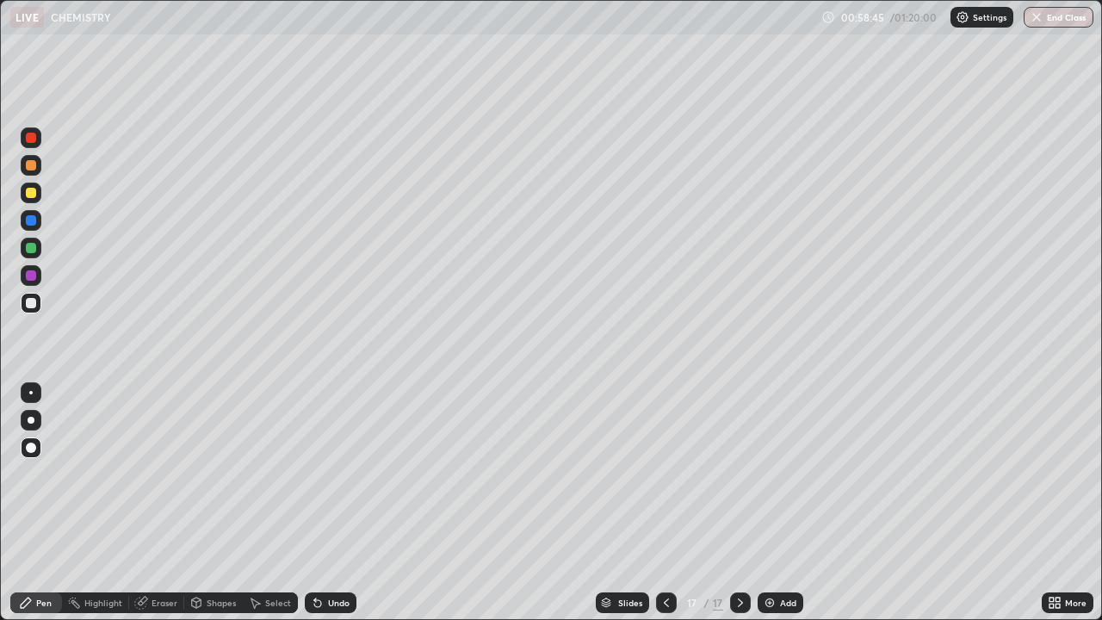
click at [34, 194] on div at bounding box center [31, 193] width 10 height 10
click at [1056, 555] on icon at bounding box center [1057, 599] width 4 height 4
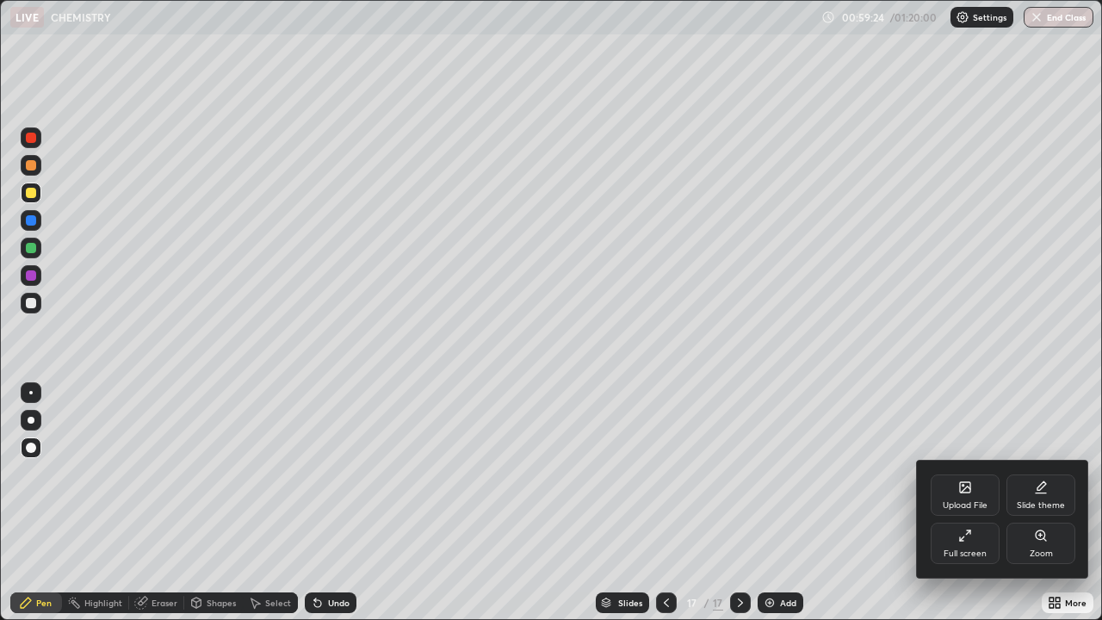
click at [973, 543] on div "Full screen" at bounding box center [964, 542] width 69 height 41
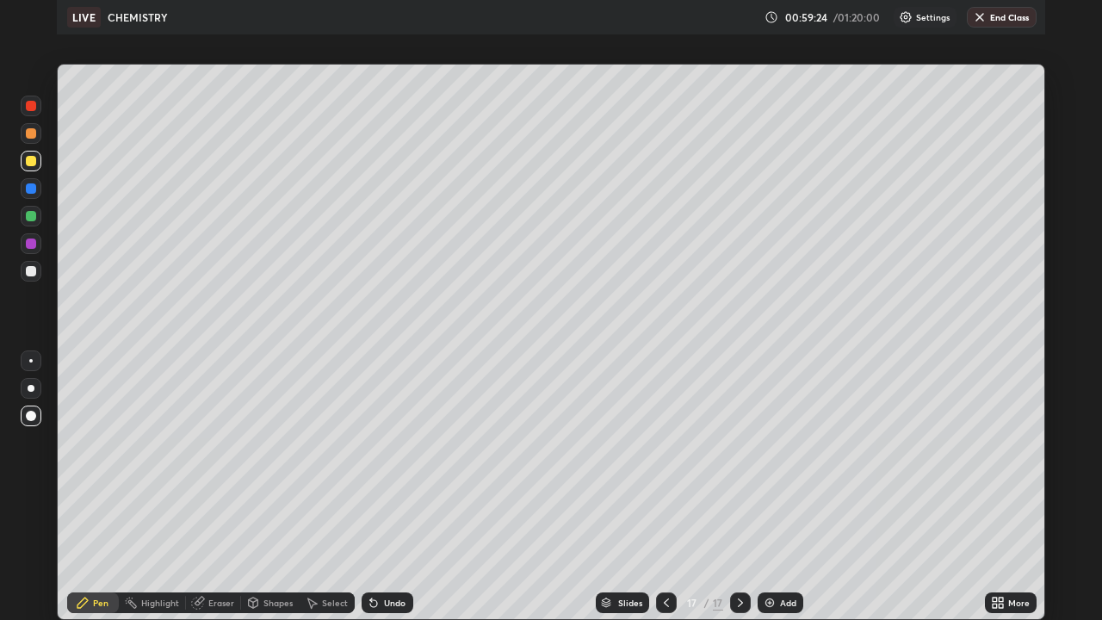
scroll to position [85517, 84971]
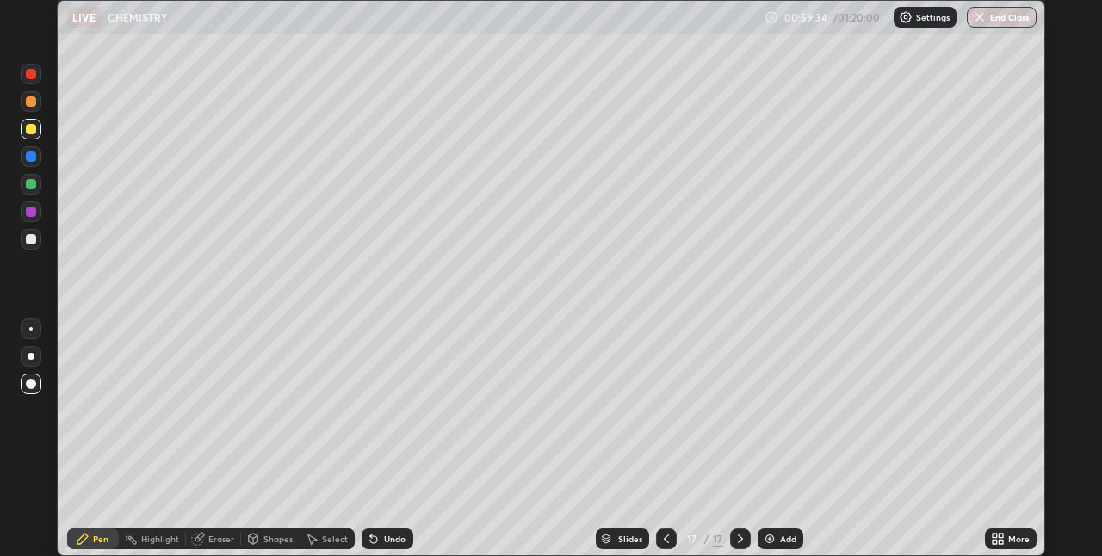
click at [997, 541] on icon at bounding box center [994, 542] width 4 height 4
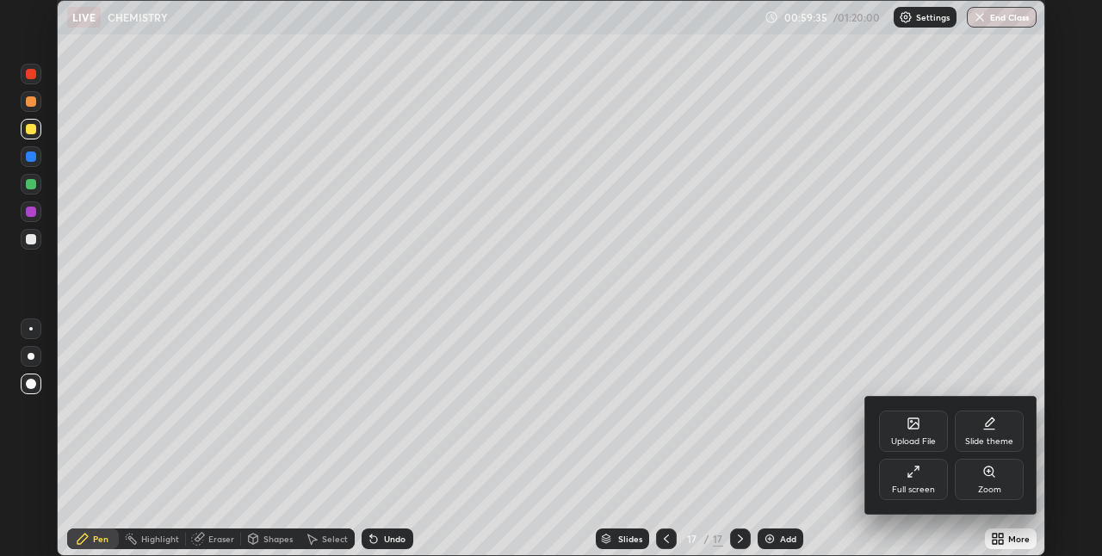
click at [930, 481] on div "Full screen" at bounding box center [913, 479] width 69 height 41
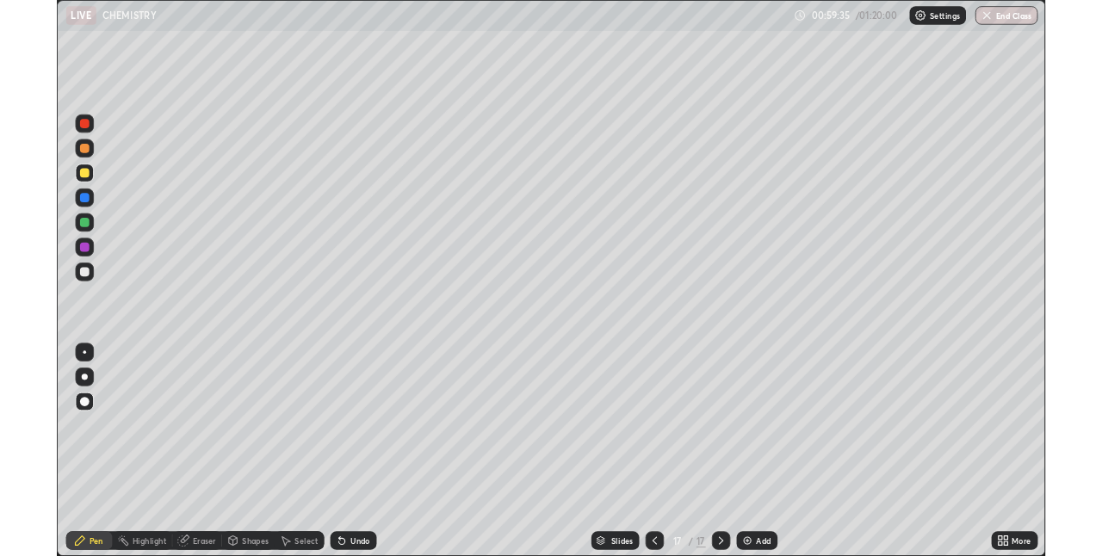
scroll to position [620, 1102]
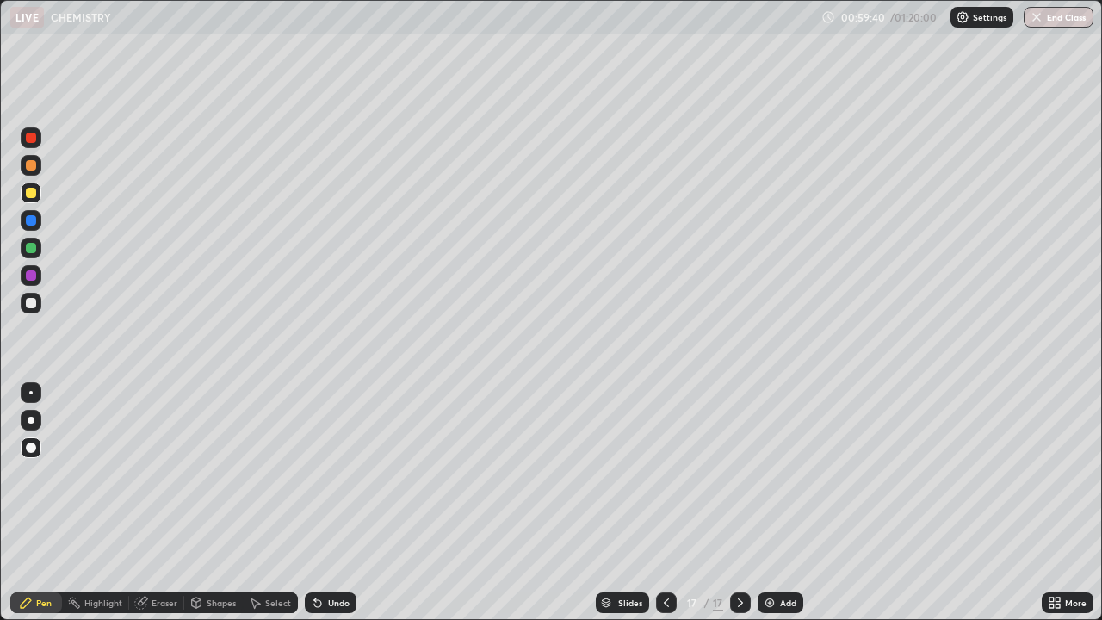
click at [167, 555] on div "Eraser" at bounding box center [164, 602] width 26 height 9
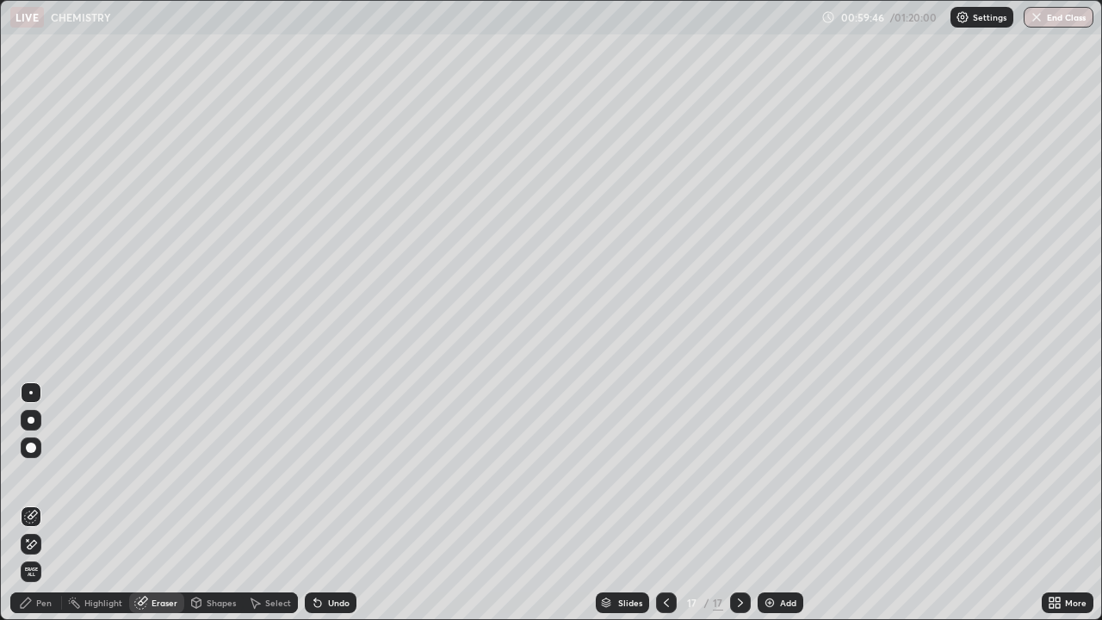
click at [49, 555] on div "Pen" at bounding box center [36, 602] width 52 height 21
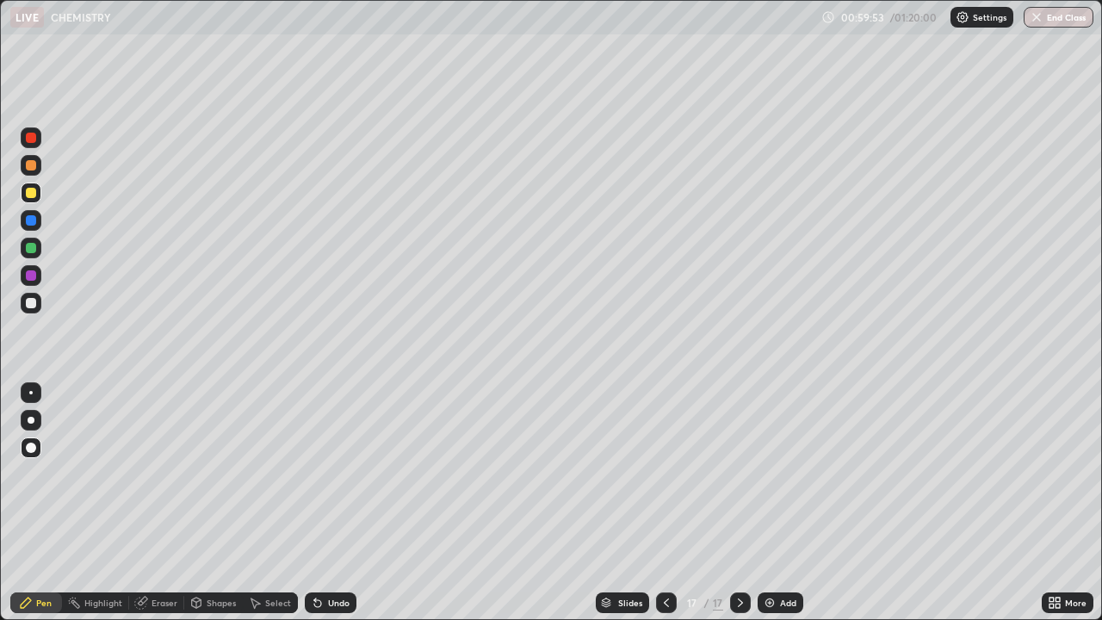
click at [151, 555] on div "Eraser" at bounding box center [164, 602] width 26 height 9
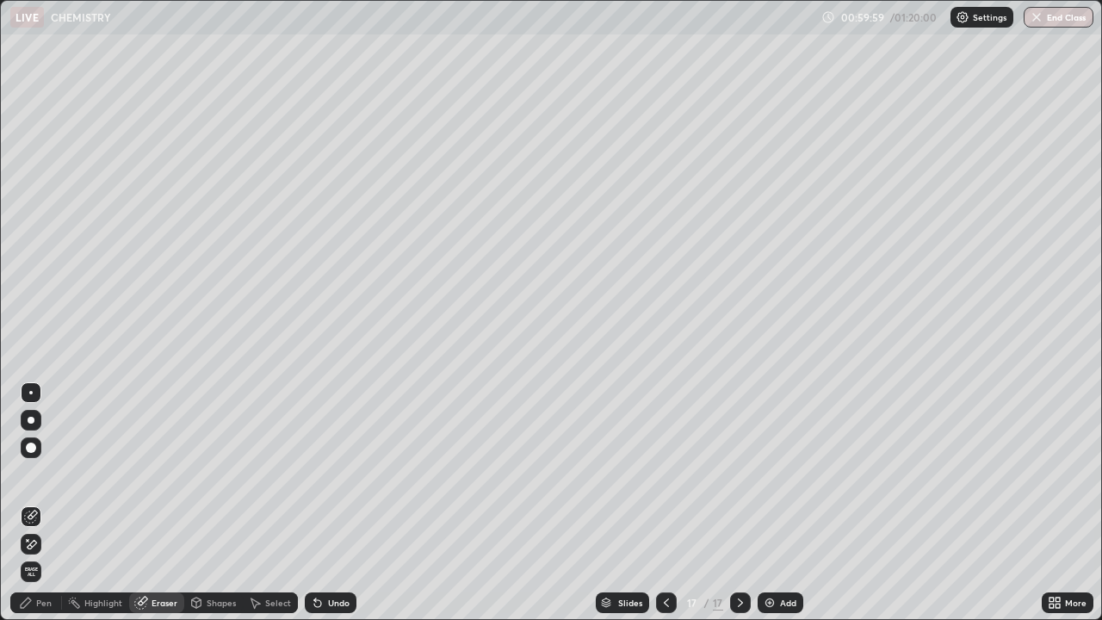
click at [53, 555] on div "Pen" at bounding box center [36, 602] width 52 height 21
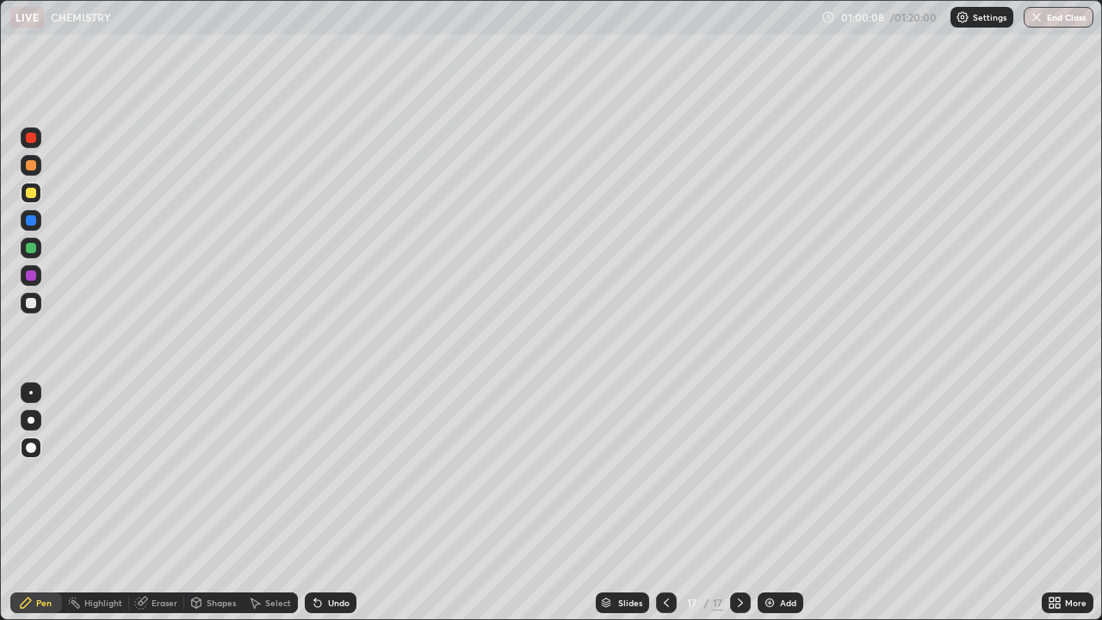
click at [164, 555] on div "Eraser" at bounding box center [156, 602] width 55 height 21
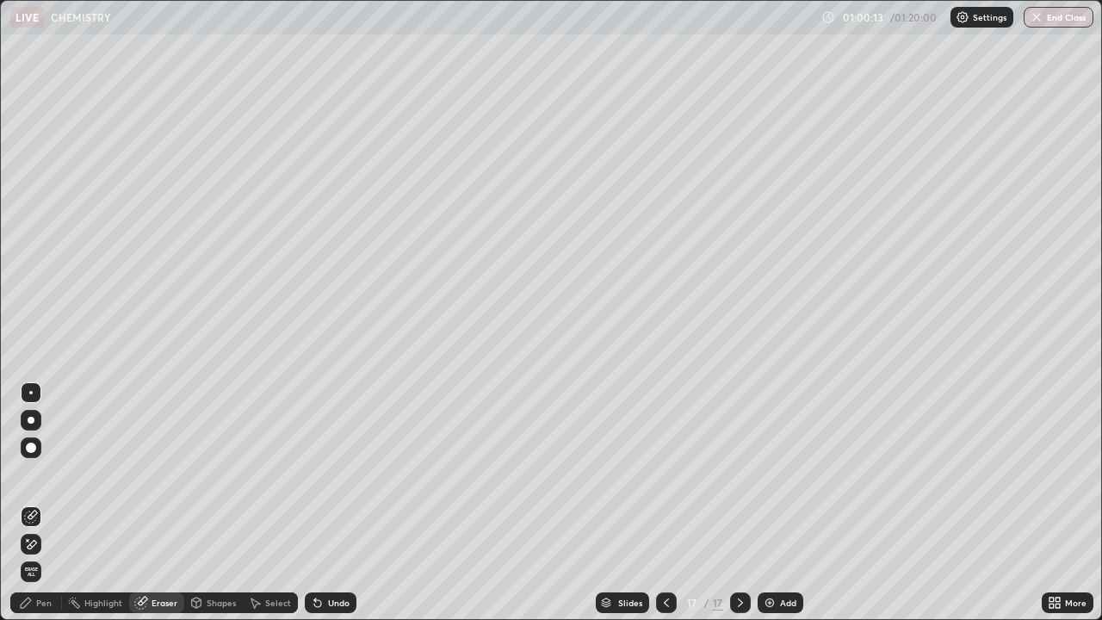
click at [37, 555] on div "Pen" at bounding box center [43, 602] width 15 height 9
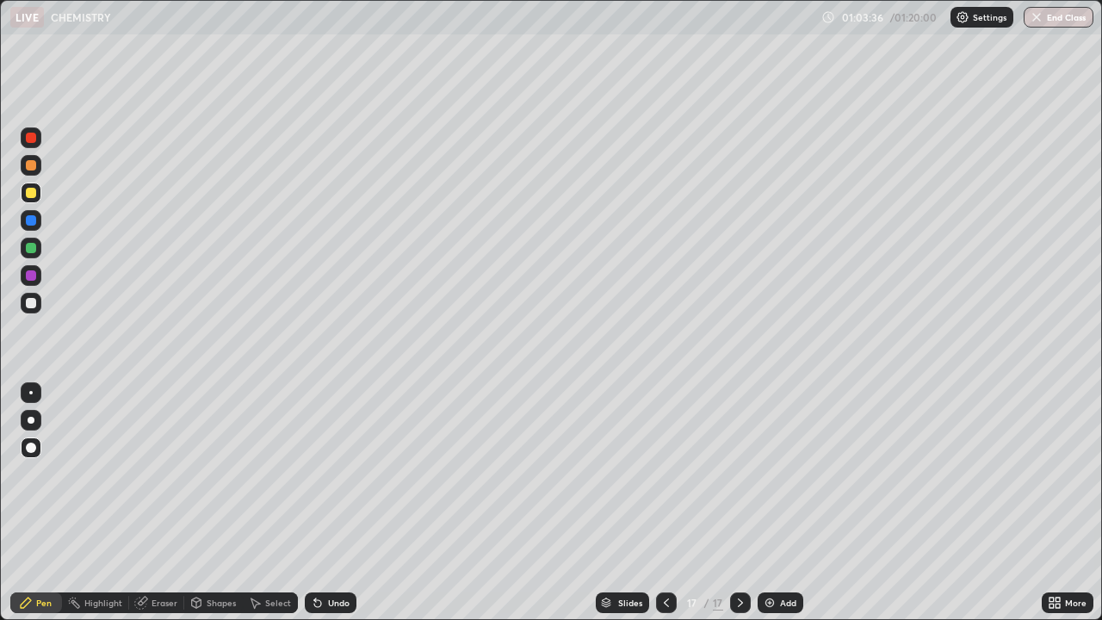
click at [771, 555] on img at bounding box center [770, 603] width 14 height 14
click at [328, 555] on div "Undo" at bounding box center [339, 602] width 22 height 9
click at [334, 555] on div "Undo" at bounding box center [339, 602] width 22 height 9
click at [275, 555] on div "Select" at bounding box center [278, 602] width 26 height 9
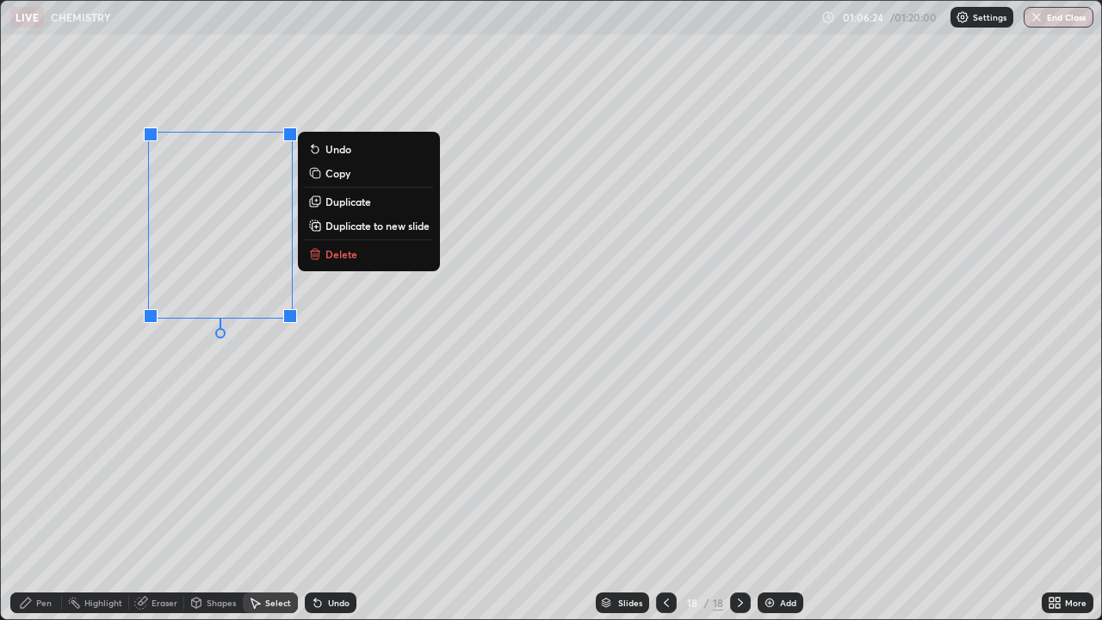
click at [316, 227] on icon at bounding box center [316, 227] width 3 height 0
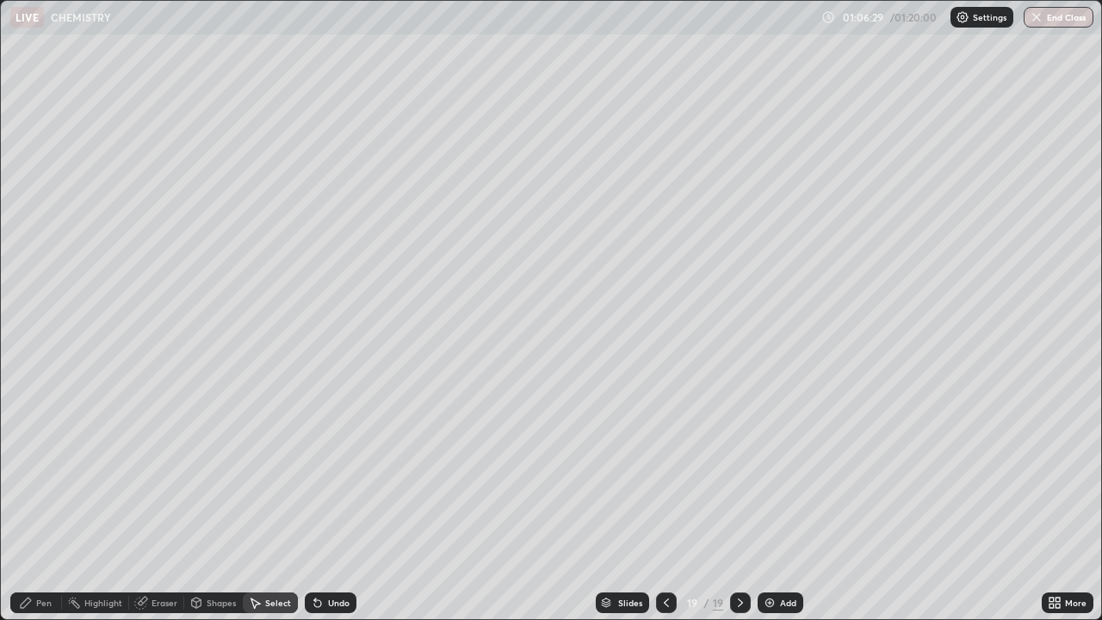
click at [664, 555] on icon at bounding box center [666, 603] width 14 height 14
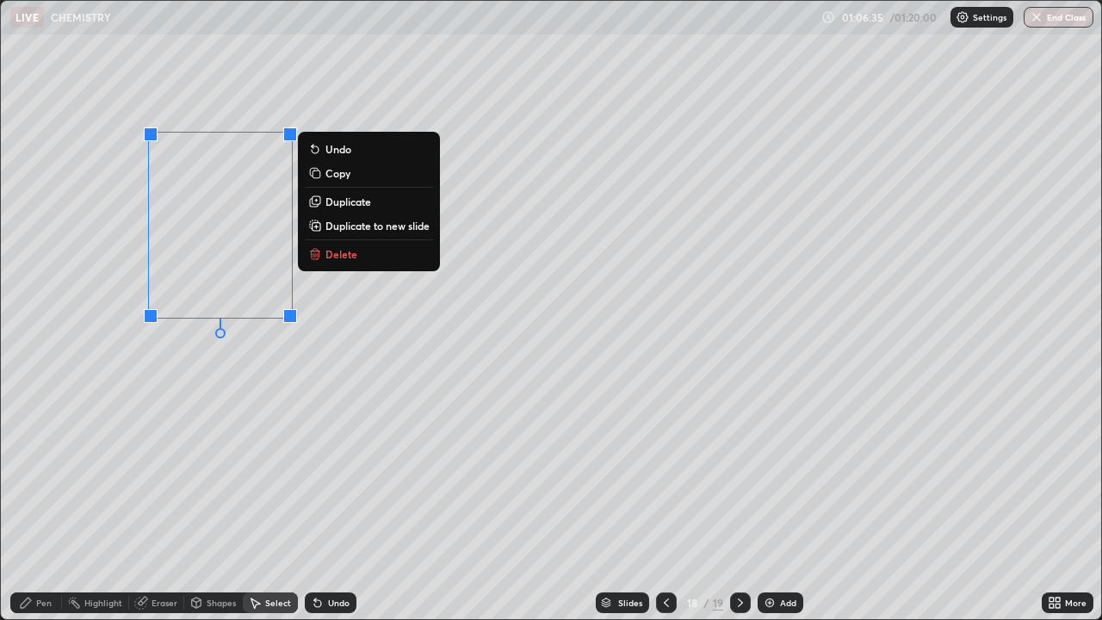
click at [317, 175] on rect at bounding box center [316, 174] width 8 height 8
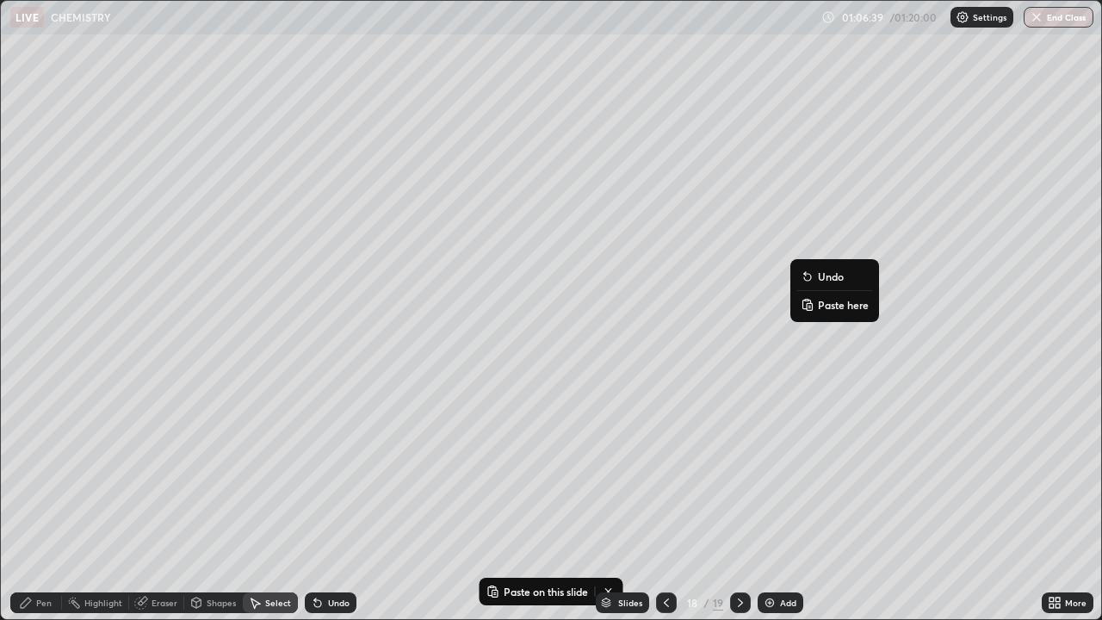
click at [833, 306] on p "Paste here" at bounding box center [843, 305] width 51 height 14
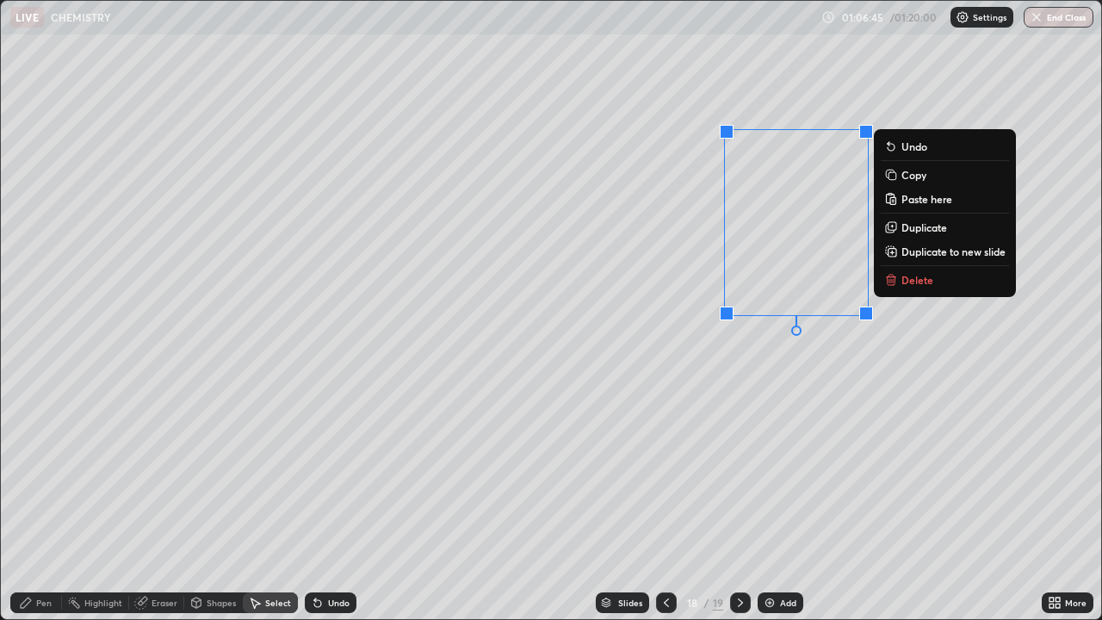
click at [912, 367] on div "0 ° Undo Copy Paste here Duplicate Duplicate to new slide Delete" at bounding box center [551, 310] width 1100 height 618
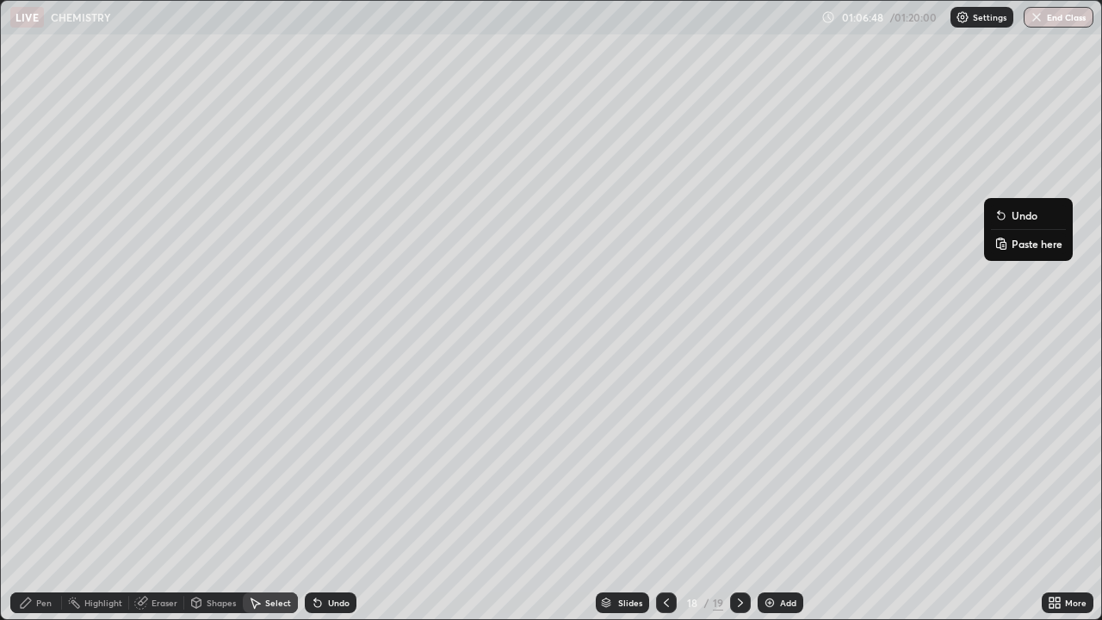
click at [1026, 248] on p "Paste here" at bounding box center [1036, 244] width 51 height 14
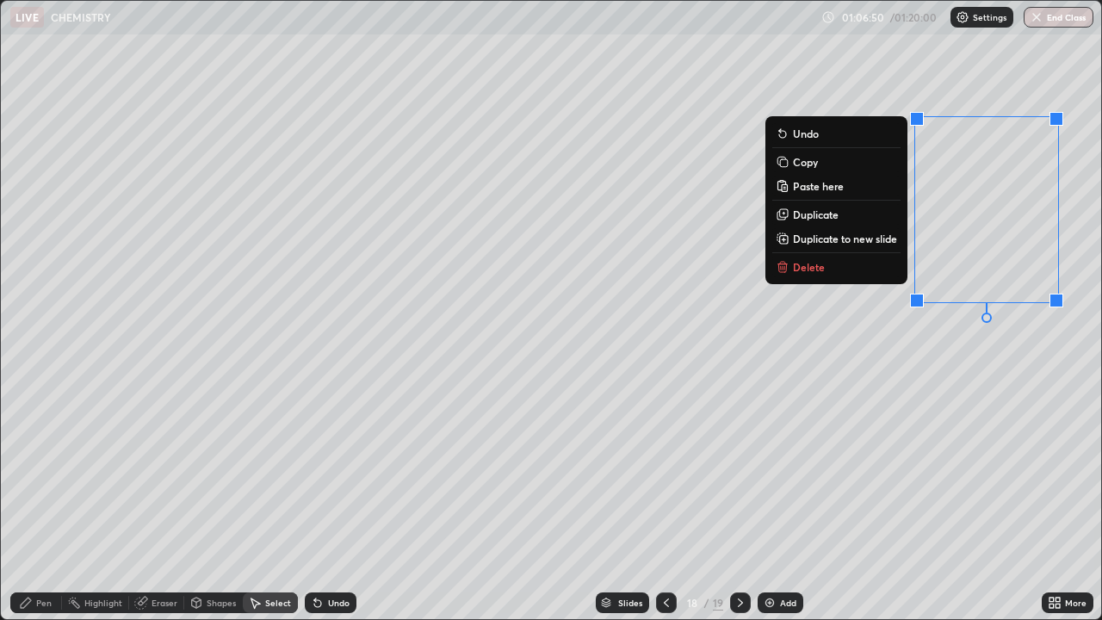
click at [929, 359] on div "0 ° Undo Copy Paste here Duplicate Duplicate to new slide Delete" at bounding box center [551, 310] width 1100 height 618
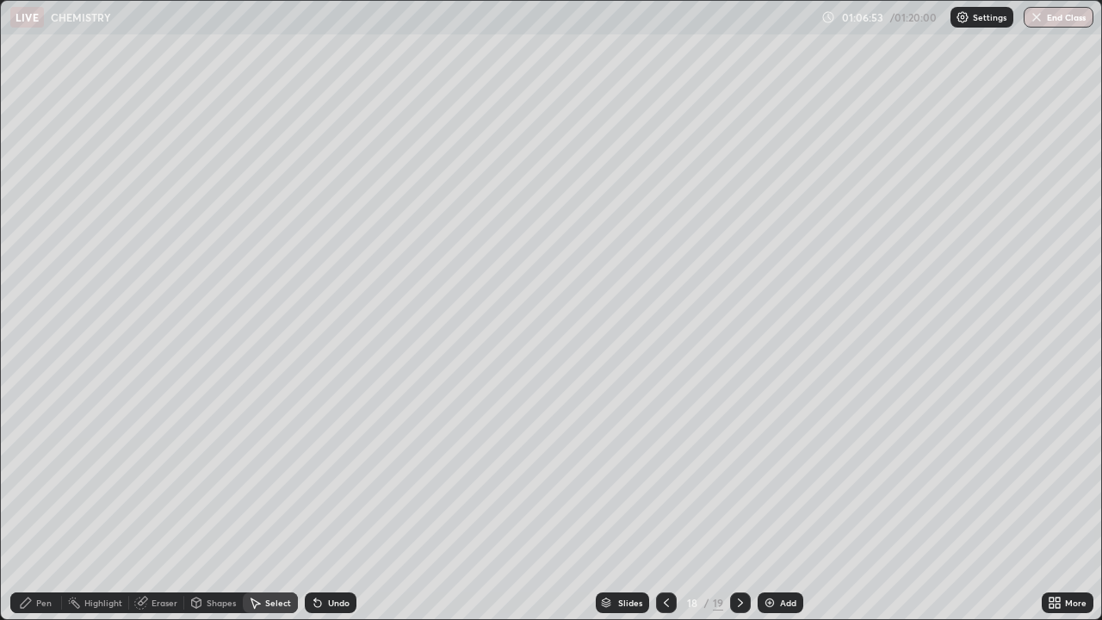
click at [162, 555] on div "Eraser" at bounding box center [164, 602] width 26 height 9
click at [42, 555] on div "Pen" at bounding box center [43, 602] width 15 height 9
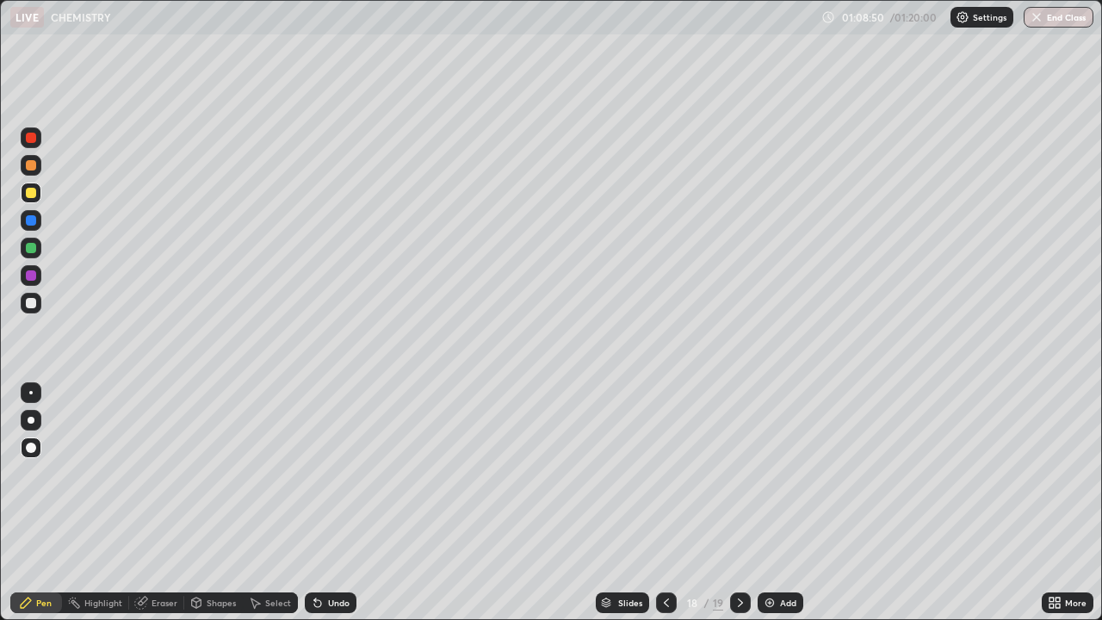
click at [768, 555] on img at bounding box center [770, 603] width 14 height 14
click at [1051, 555] on icon at bounding box center [1051, 599] width 4 height 4
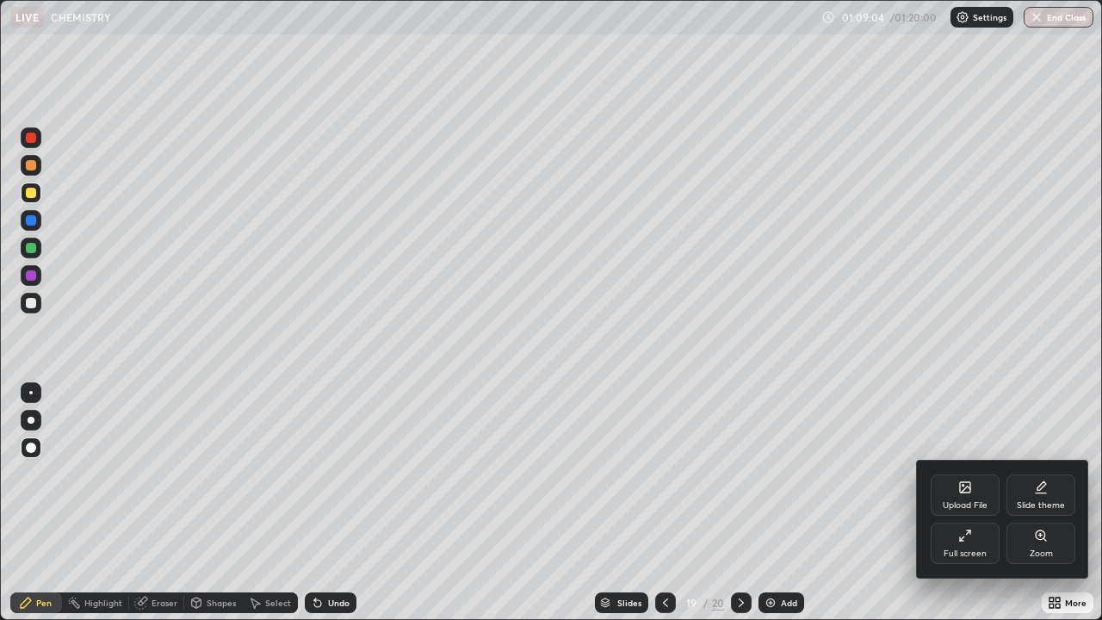
click at [970, 539] on icon at bounding box center [965, 535] width 14 height 14
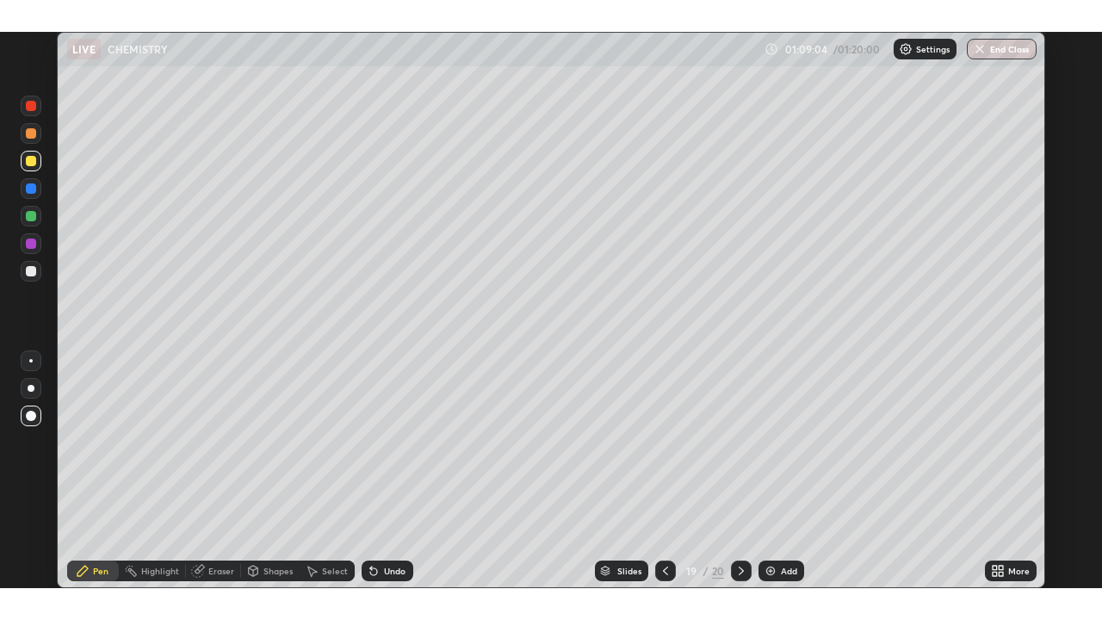
scroll to position [85517, 84971]
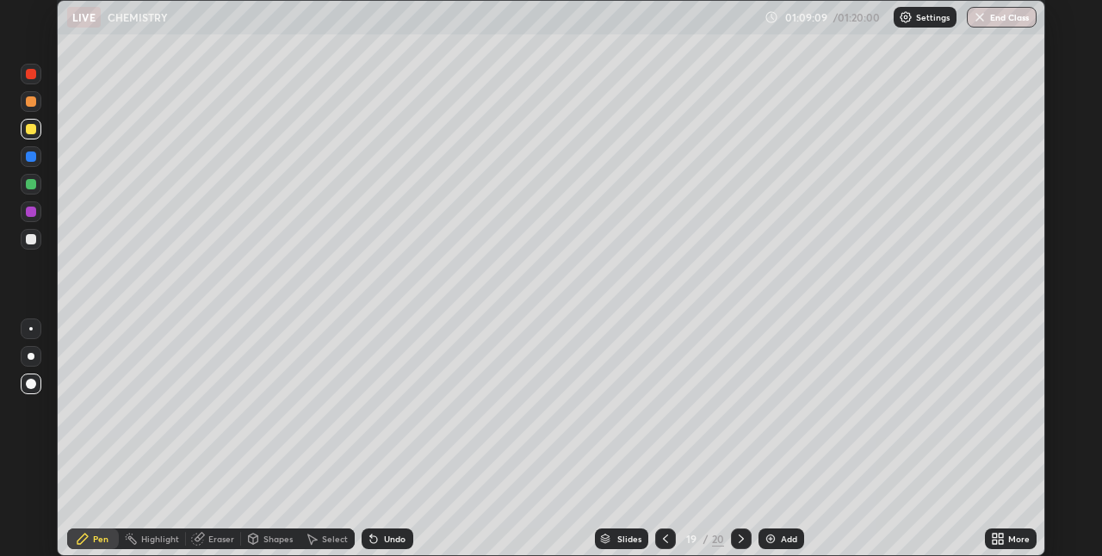
click at [1000, 535] on icon at bounding box center [1000, 536] width 4 height 4
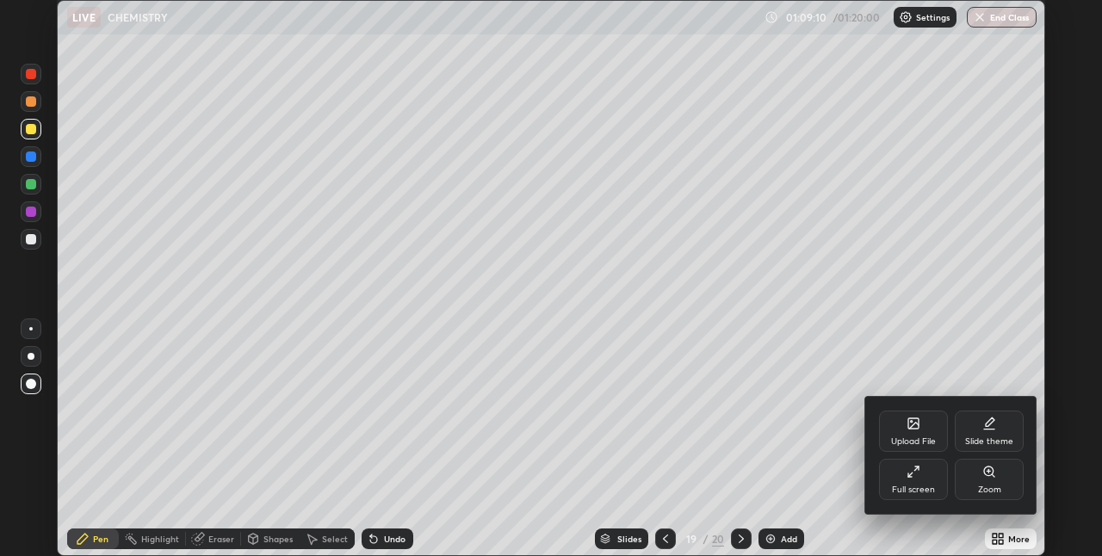
click at [919, 481] on div "Full screen" at bounding box center [913, 479] width 69 height 41
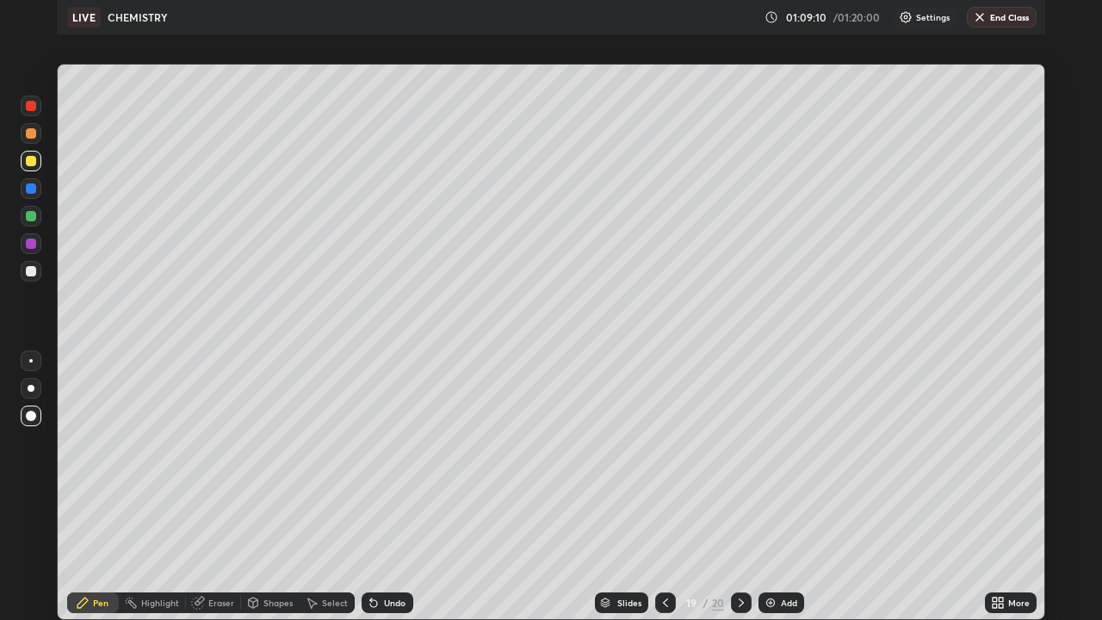
scroll to position [620, 1102]
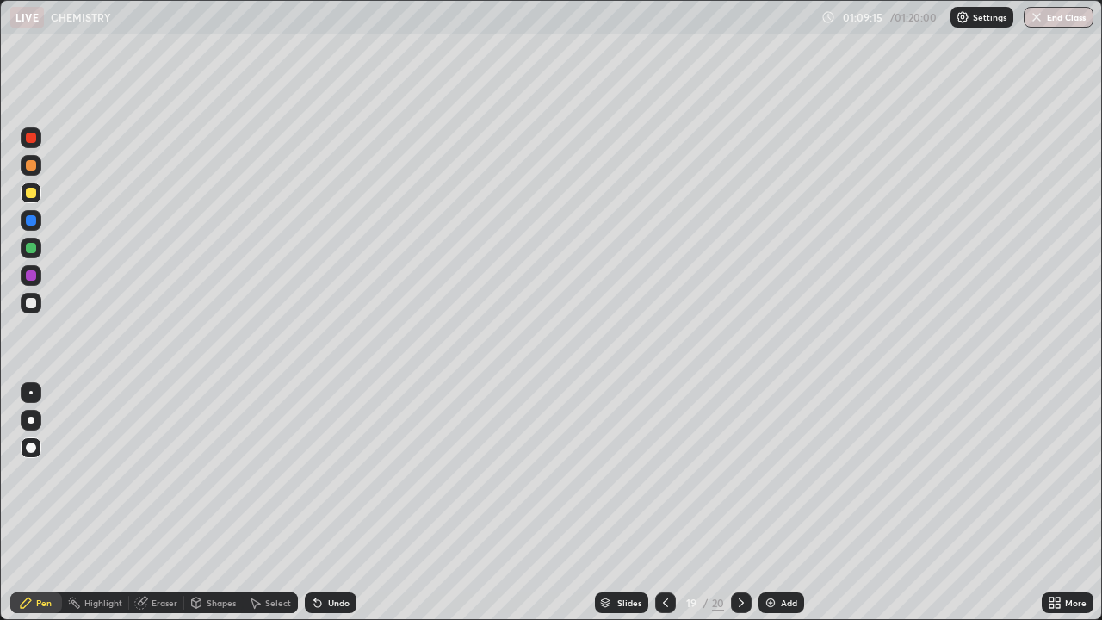
click at [158, 555] on div "Eraser" at bounding box center [164, 602] width 26 height 9
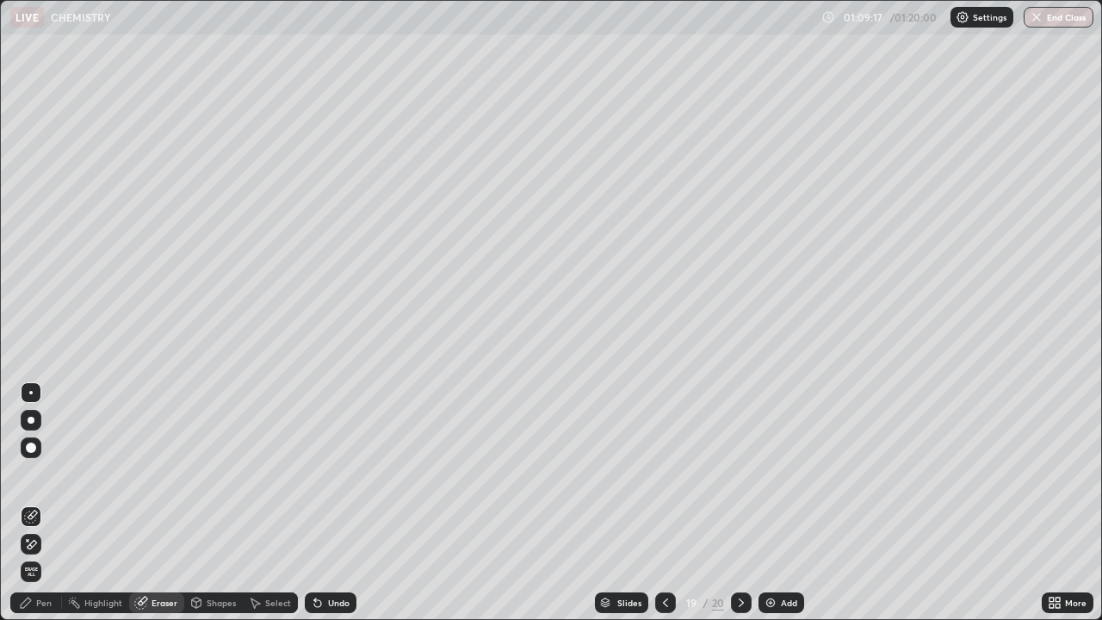
click at [43, 555] on div "Pen" at bounding box center [43, 602] width 15 height 9
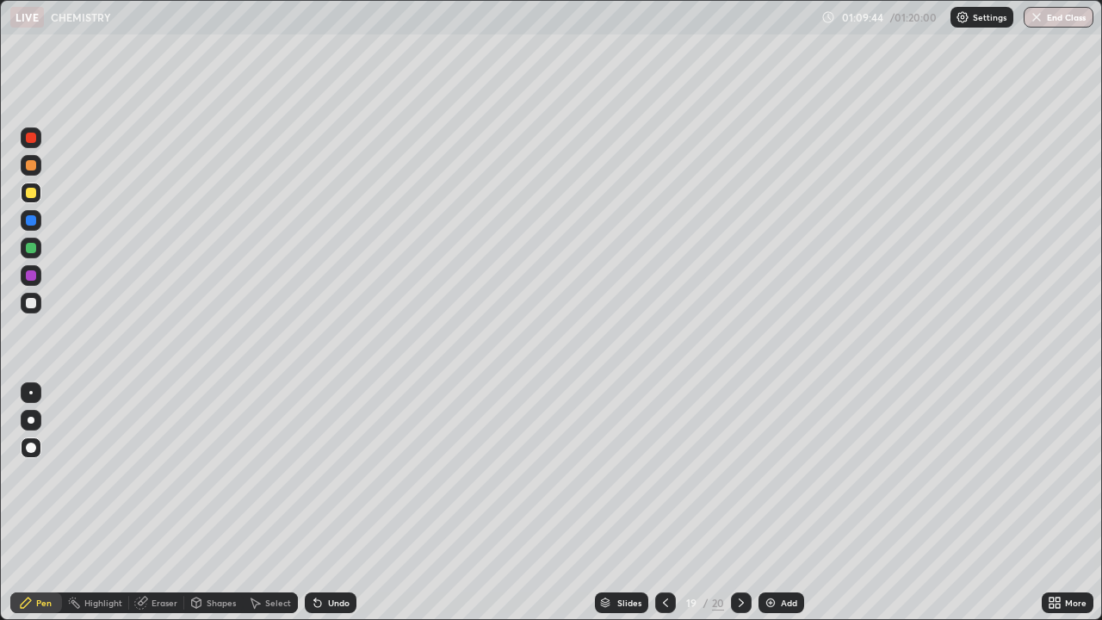
click at [35, 307] on div at bounding box center [31, 303] width 21 height 21
click at [320, 555] on icon at bounding box center [318, 603] width 14 height 14
click at [316, 555] on icon at bounding box center [317, 603] width 7 height 7
click at [314, 555] on icon at bounding box center [315, 599] width 2 height 2
click at [319, 555] on div "Undo" at bounding box center [331, 602] width 52 height 21
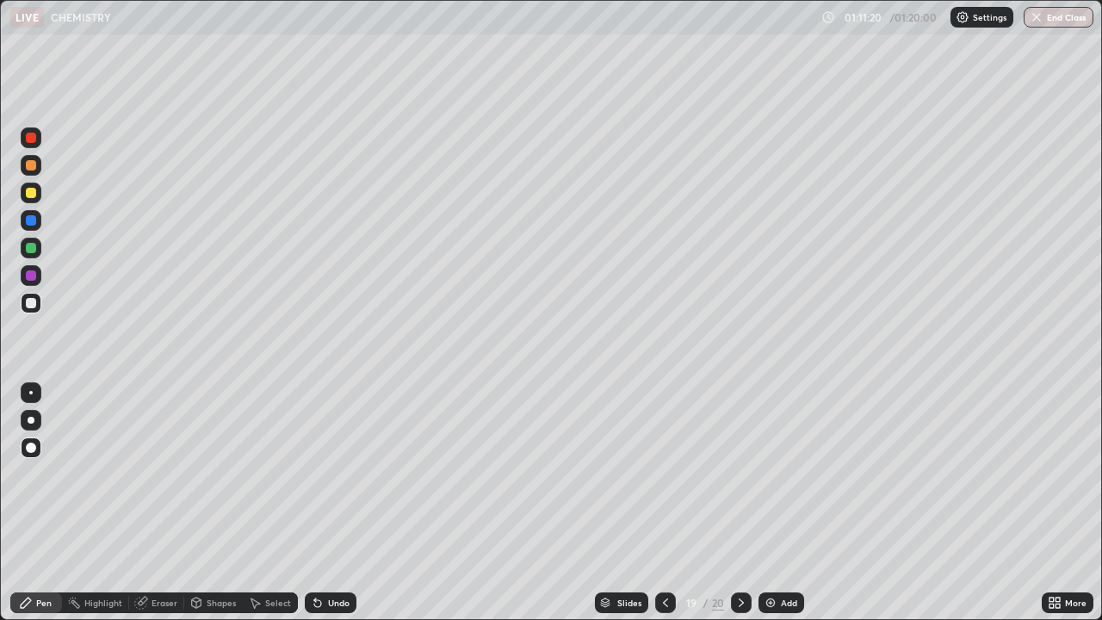
click at [324, 555] on div "Undo" at bounding box center [331, 602] width 52 height 21
click at [325, 555] on div "Undo" at bounding box center [331, 602] width 52 height 21
click at [38, 197] on div at bounding box center [31, 192] width 21 height 21
click at [775, 555] on img at bounding box center [770, 603] width 14 height 14
click at [30, 306] on div at bounding box center [31, 303] width 10 height 10
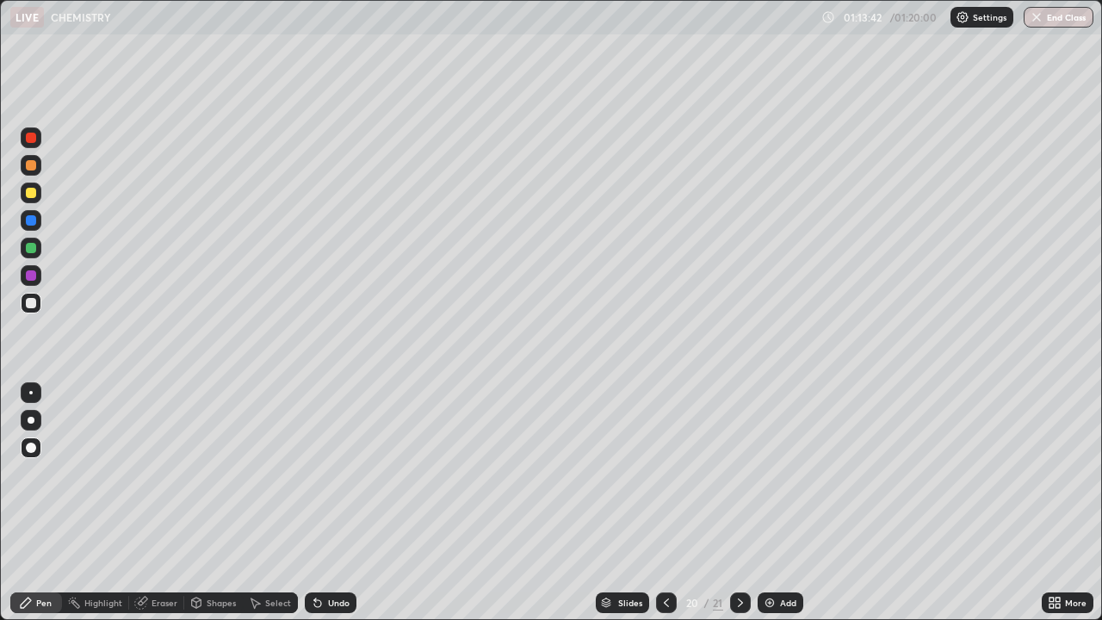
click at [770, 555] on img at bounding box center [770, 603] width 14 height 14
click at [33, 193] on div at bounding box center [31, 193] width 10 height 10
click at [37, 309] on div at bounding box center [31, 303] width 21 height 21
click at [32, 250] on div at bounding box center [31, 248] width 10 height 10
click at [331, 555] on div "Undo" at bounding box center [339, 602] width 22 height 9
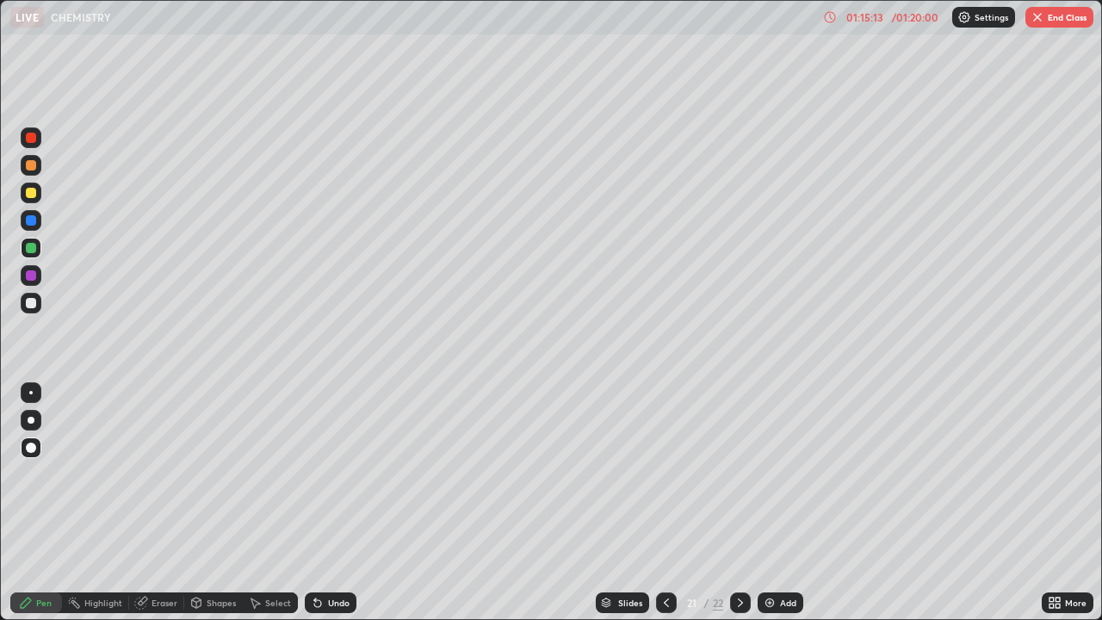
click at [334, 555] on div "Undo" at bounding box center [331, 602] width 52 height 21
click at [340, 555] on div "Undo" at bounding box center [339, 602] width 22 height 9
click at [341, 555] on div "Undo" at bounding box center [339, 602] width 22 height 9
click at [343, 555] on div "Undo" at bounding box center [339, 602] width 22 height 9
click at [345, 555] on div "Undo" at bounding box center [331, 602] width 52 height 21
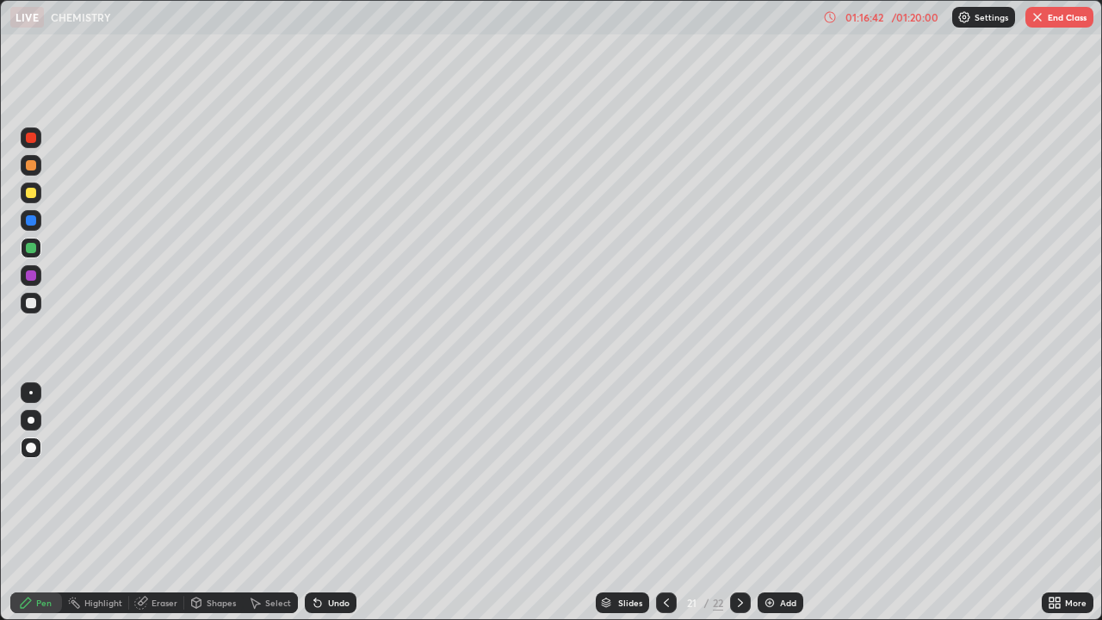
click at [1072, 24] on button "End Class" at bounding box center [1059, 17] width 68 height 21
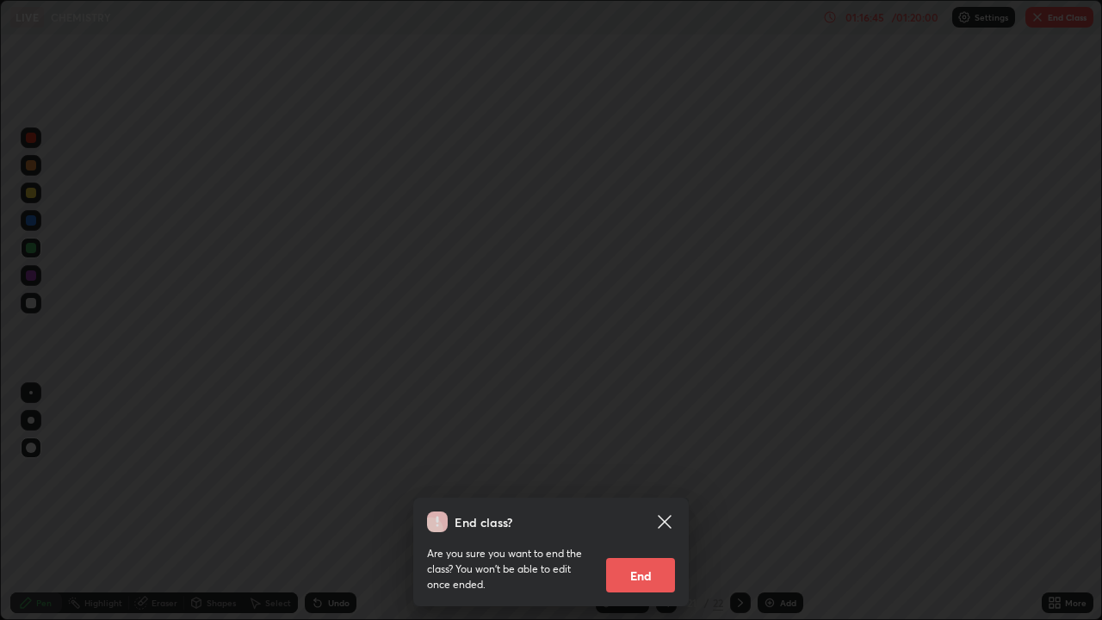
click at [650, 555] on button "End" at bounding box center [640, 575] width 69 height 34
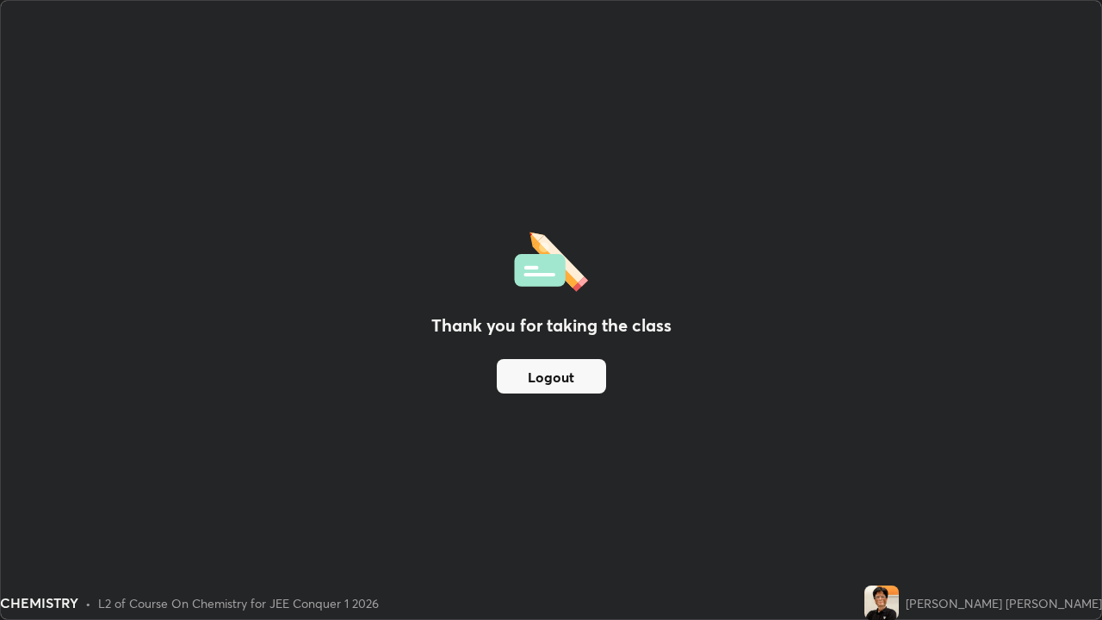
click at [557, 377] on button "Logout" at bounding box center [551, 376] width 109 height 34
